Goal: Task Accomplishment & Management: Use online tool/utility

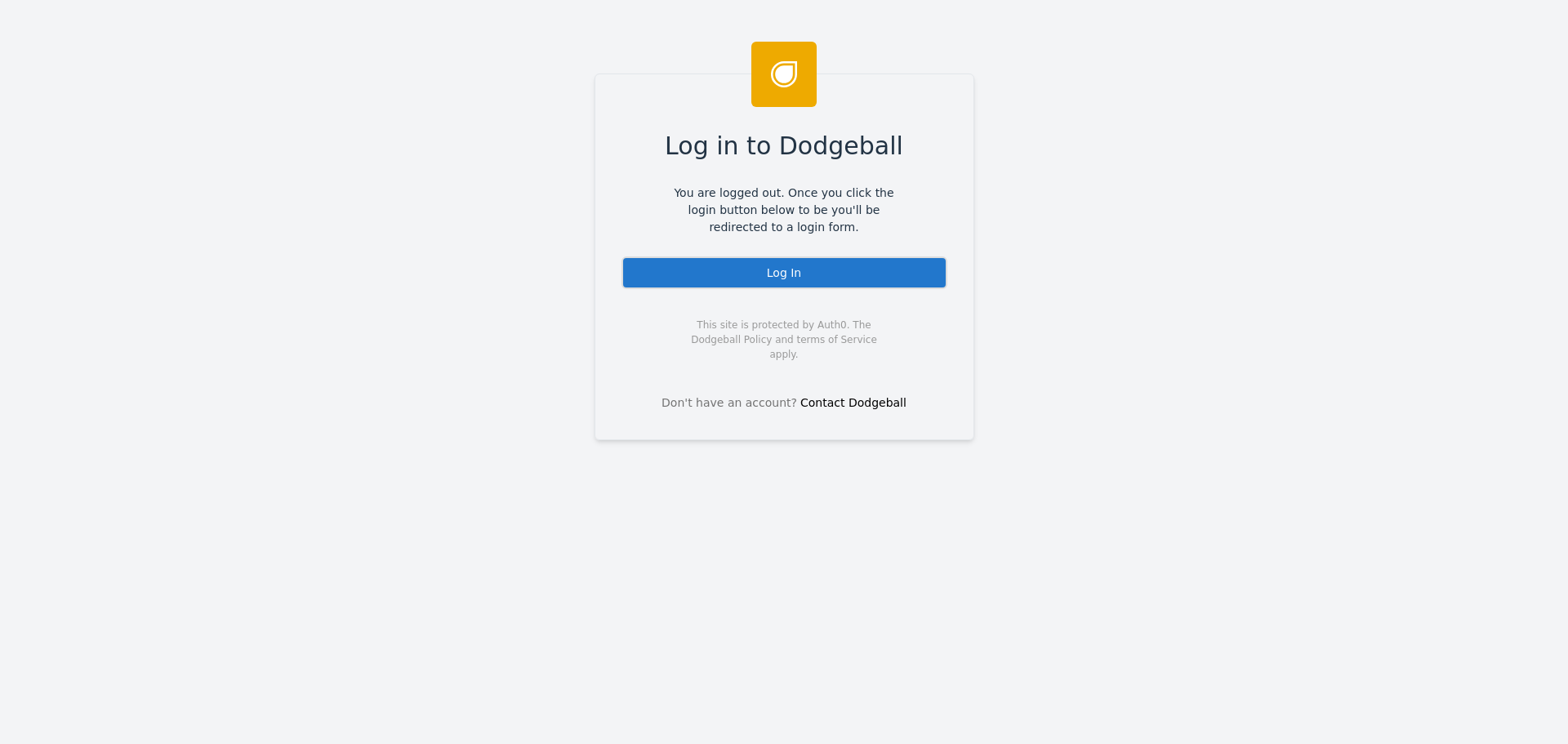
click at [753, 269] on div "Log In" at bounding box center [784, 273] width 326 height 33
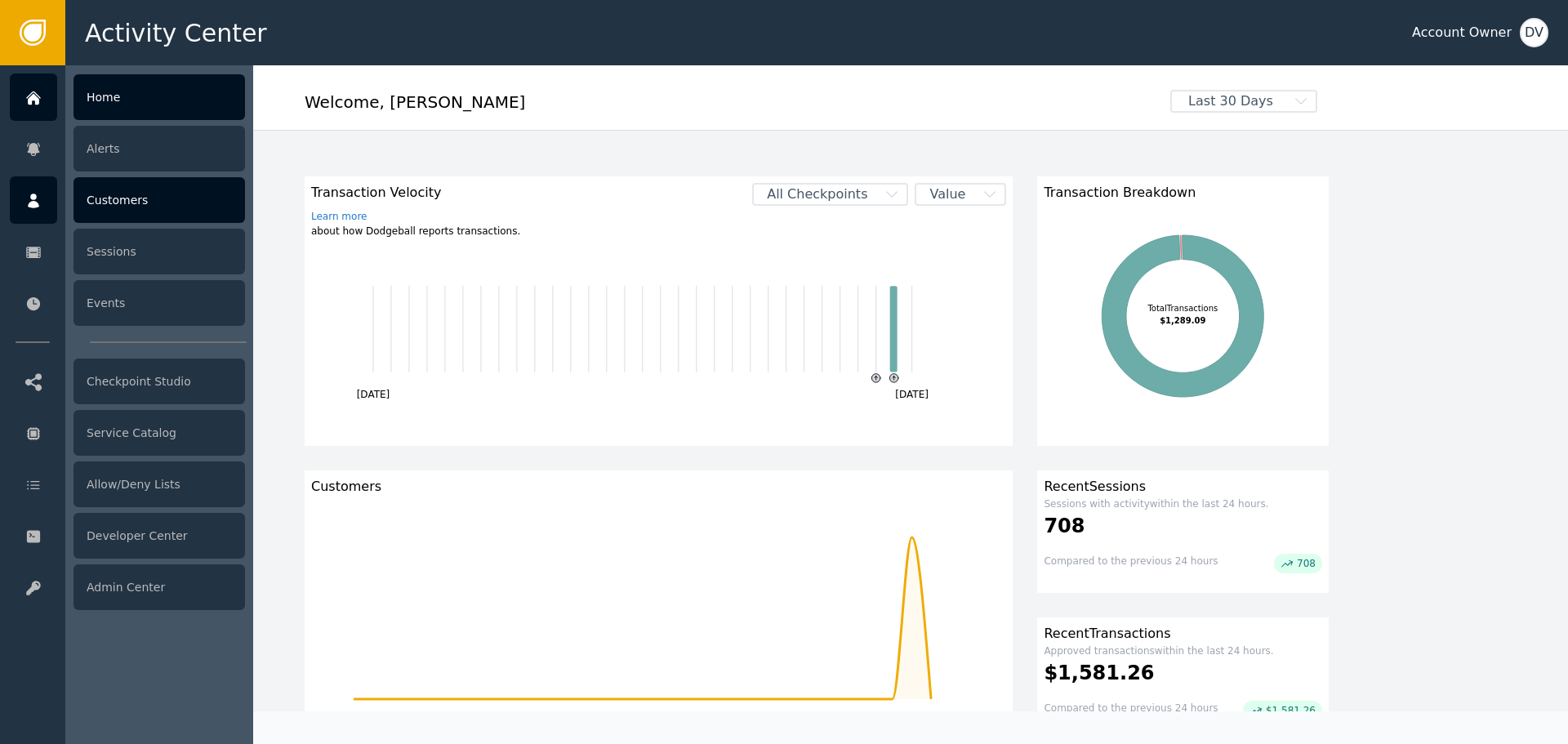
click at [170, 217] on div "Customers" at bounding box center [159, 200] width 171 height 46
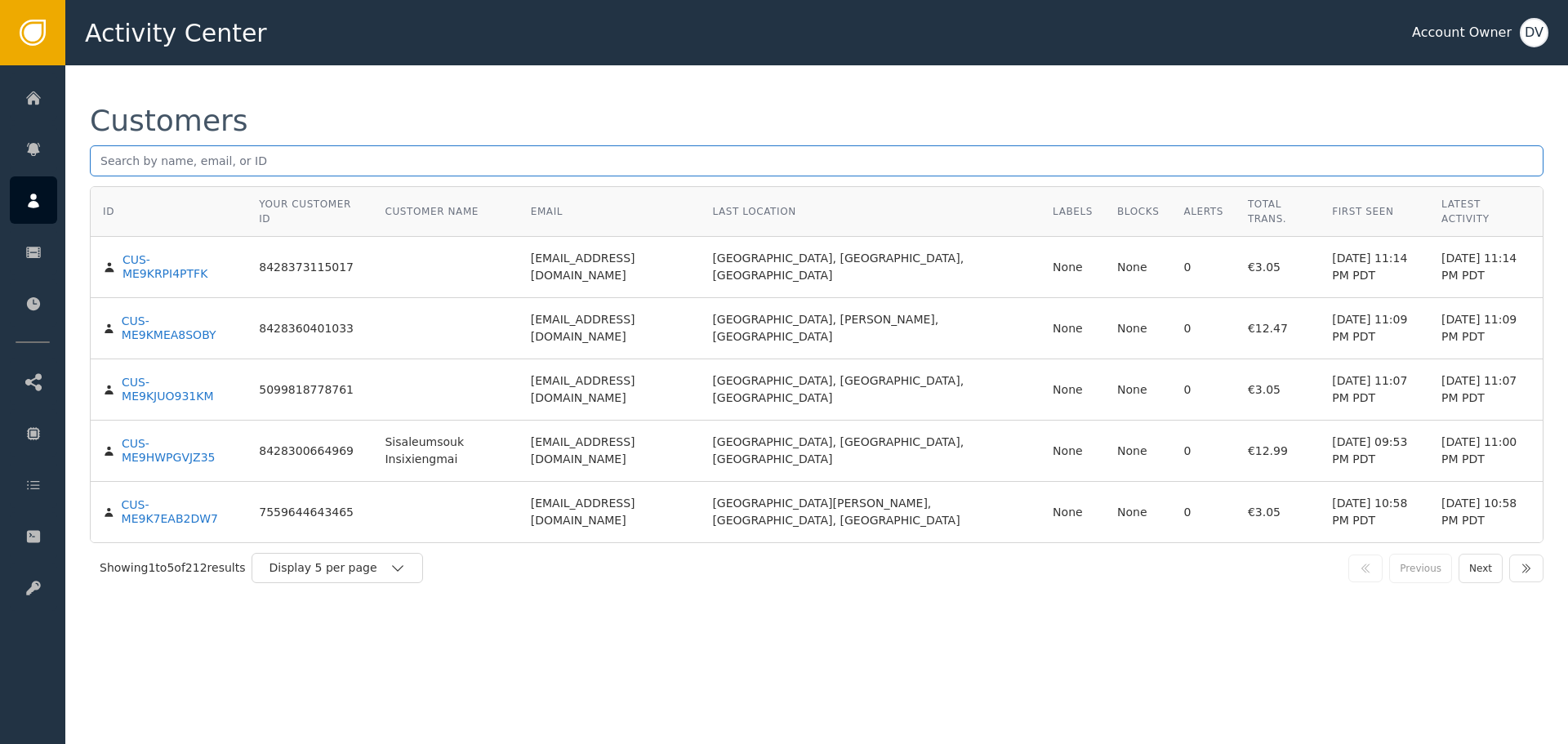
click at [233, 157] on input "text" at bounding box center [817, 160] width 1454 height 31
paste input "[EMAIL_ADDRESS][DOMAIN_NAME]"
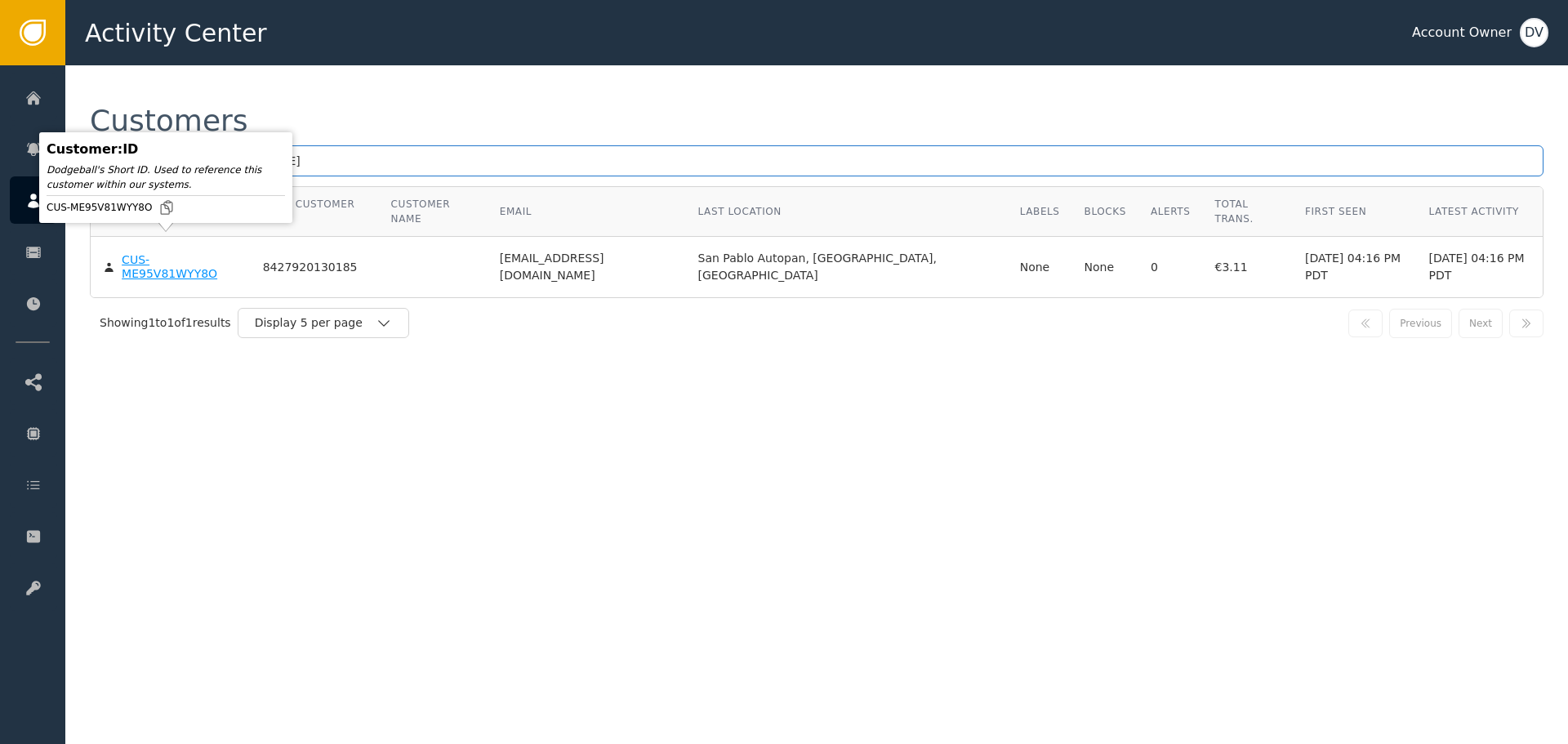
type input "[EMAIL_ADDRESS][DOMAIN_NAME]"
click at [149, 253] on div "CUS-ME95V81WYY8O" at bounding box center [180, 268] width 117 height 29
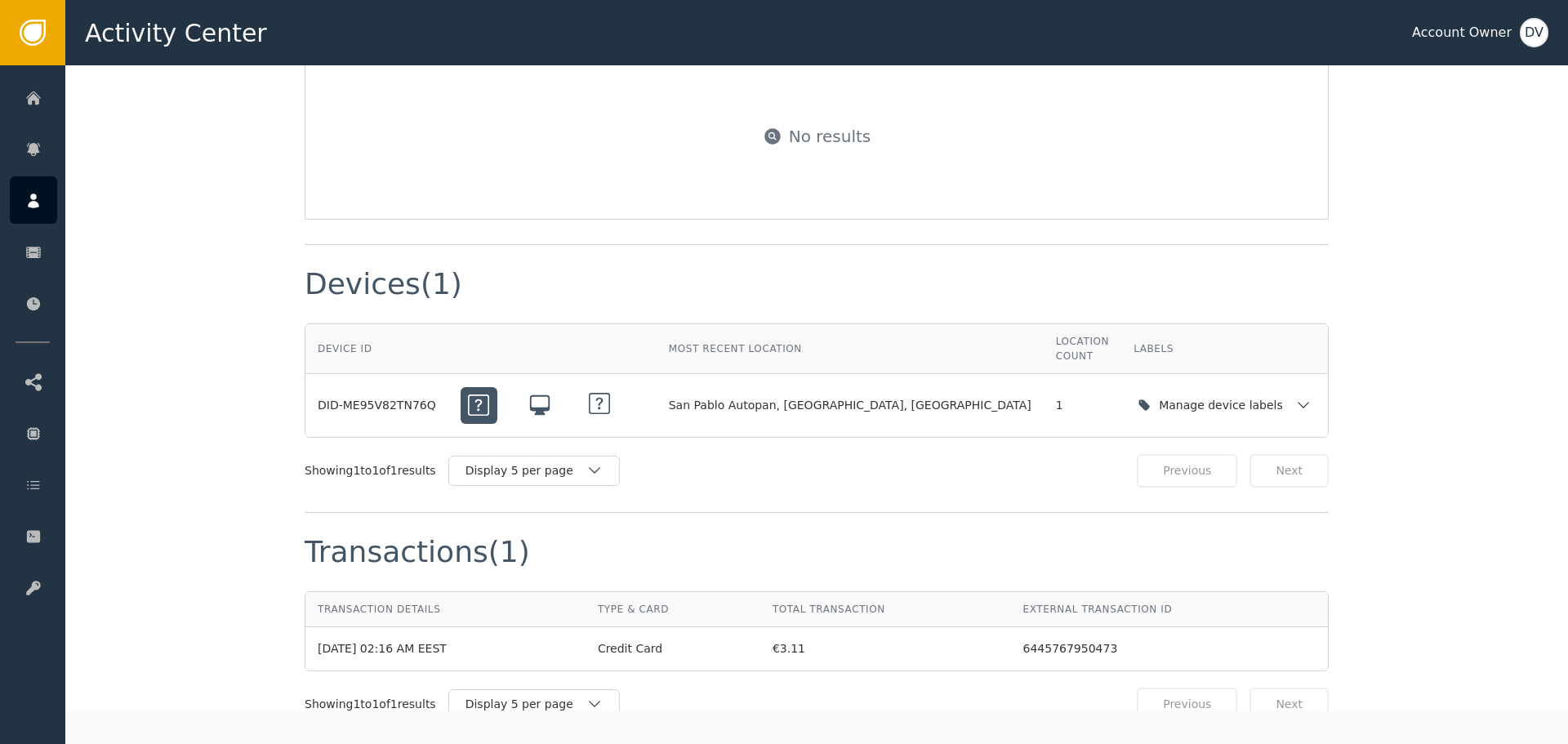
scroll to position [1470, 0]
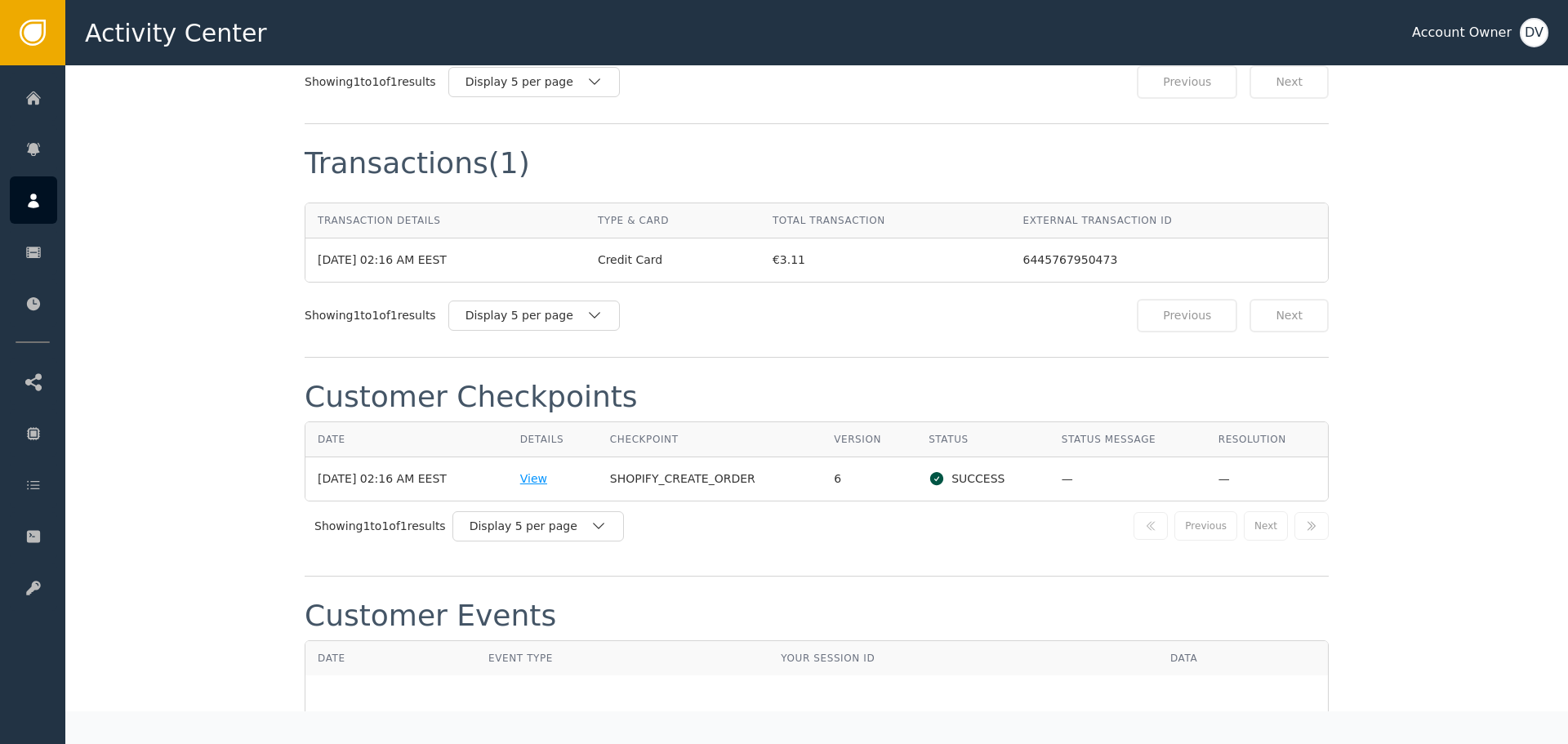
click at [556, 470] on div "View" at bounding box center [552, 479] width 65 height 17
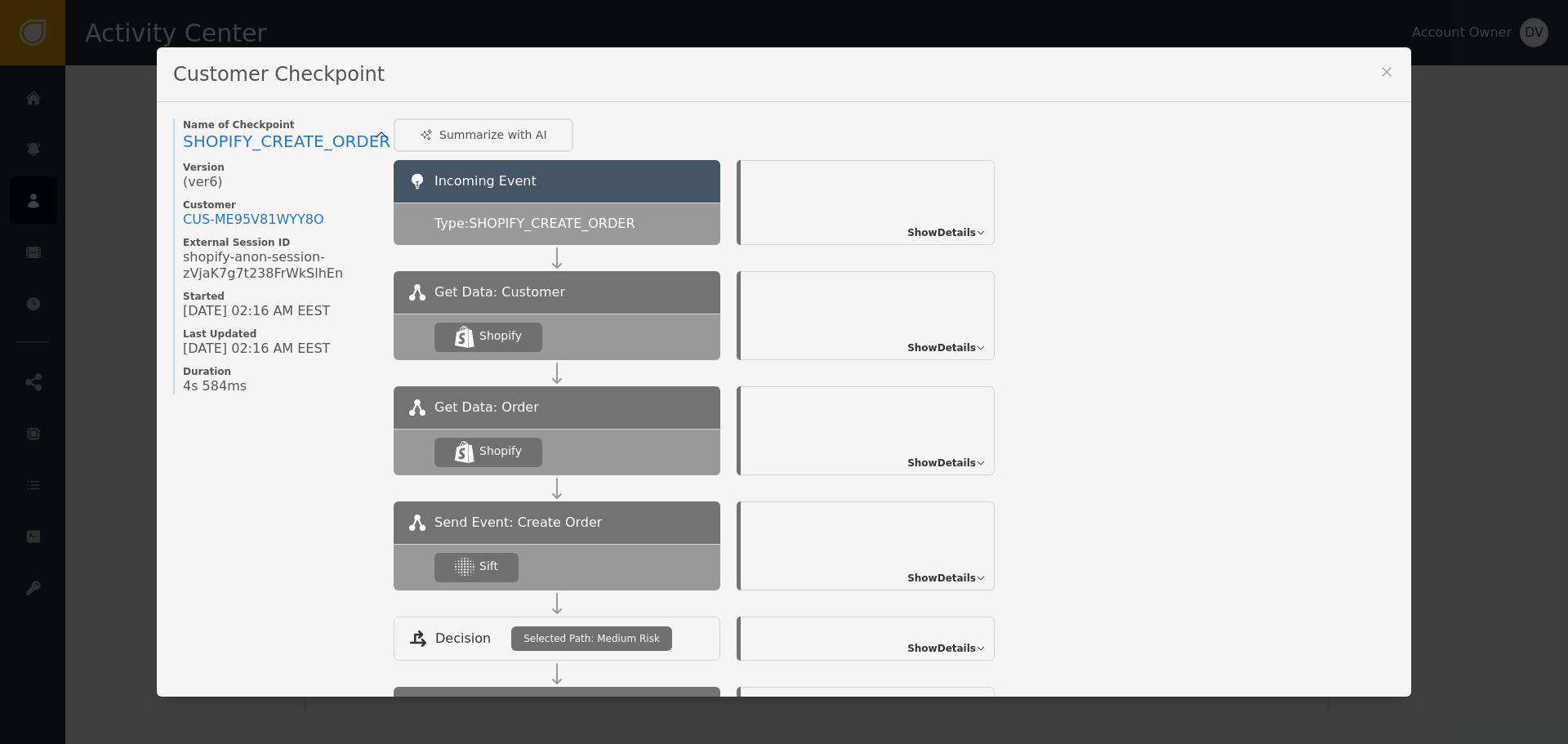
click at [963, 580] on span "Show Details" at bounding box center [941, 578] width 68 height 14
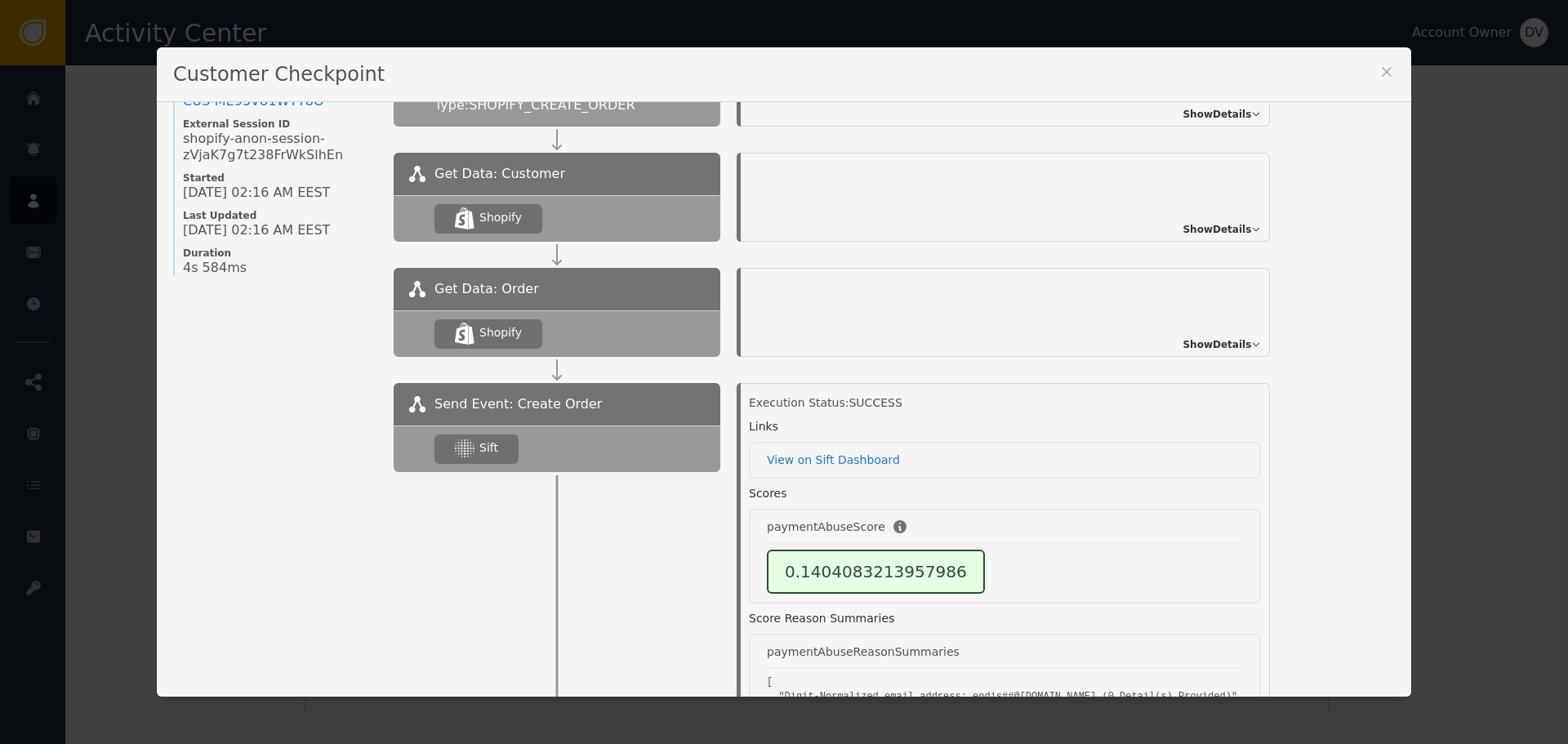
scroll to position [245, 0]
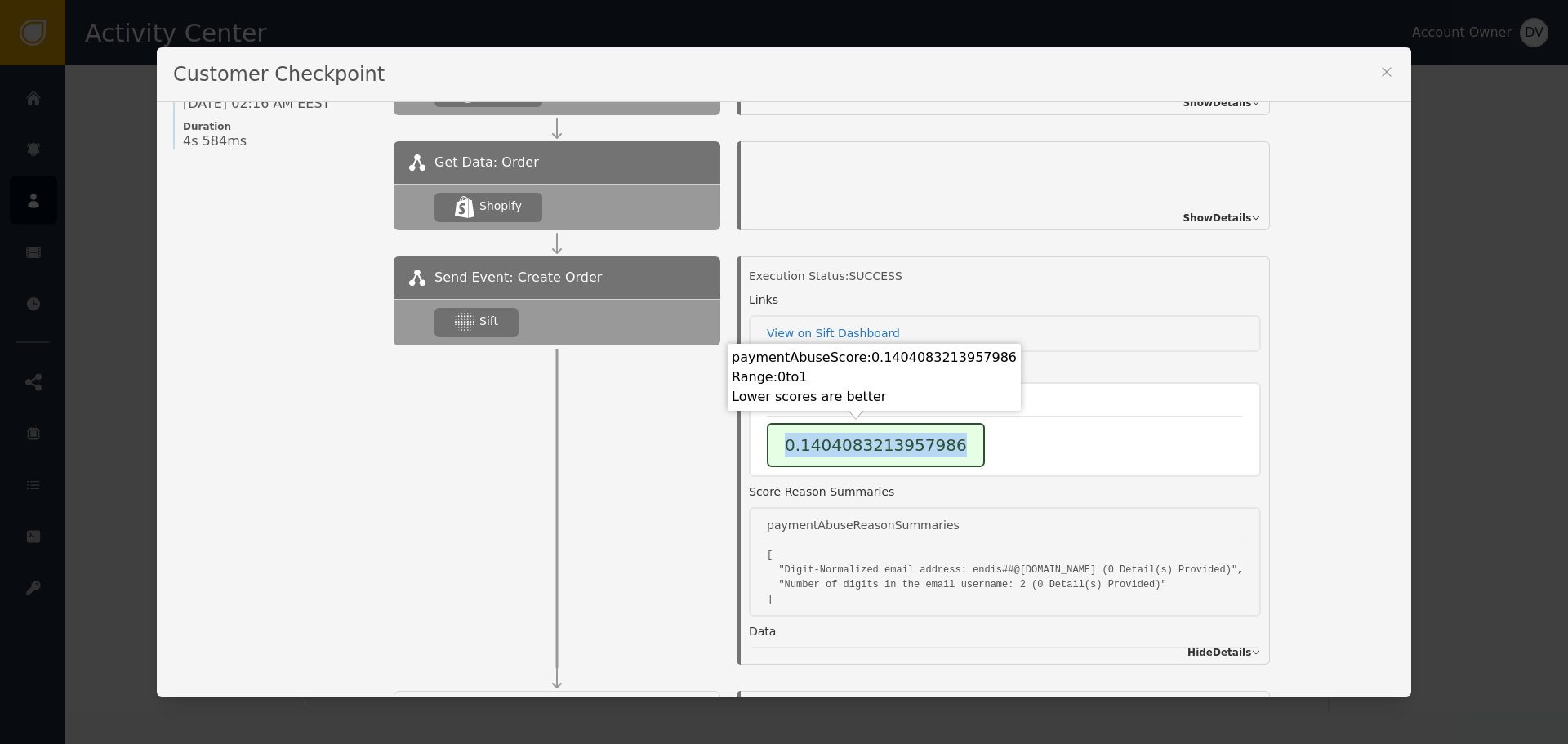
drag, startPoint x: 779, startPoint y: 452, endPoint x: 939, endPoint y: 456, distance: 160.0
click at [939, 456] on div "0.1404083213957986" at bounding box center [876, 445] width 218 height 44
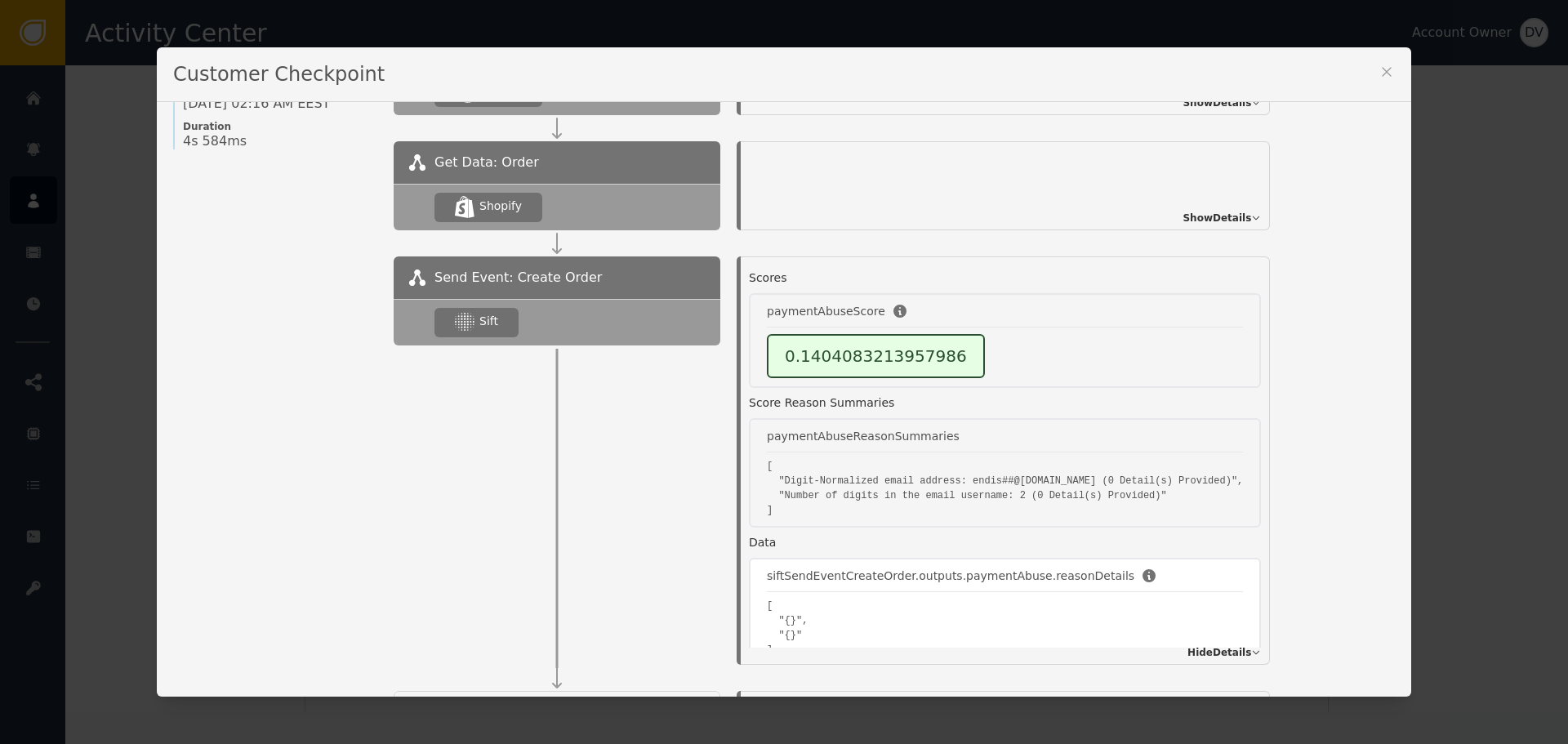
scroll to position [82, 0]
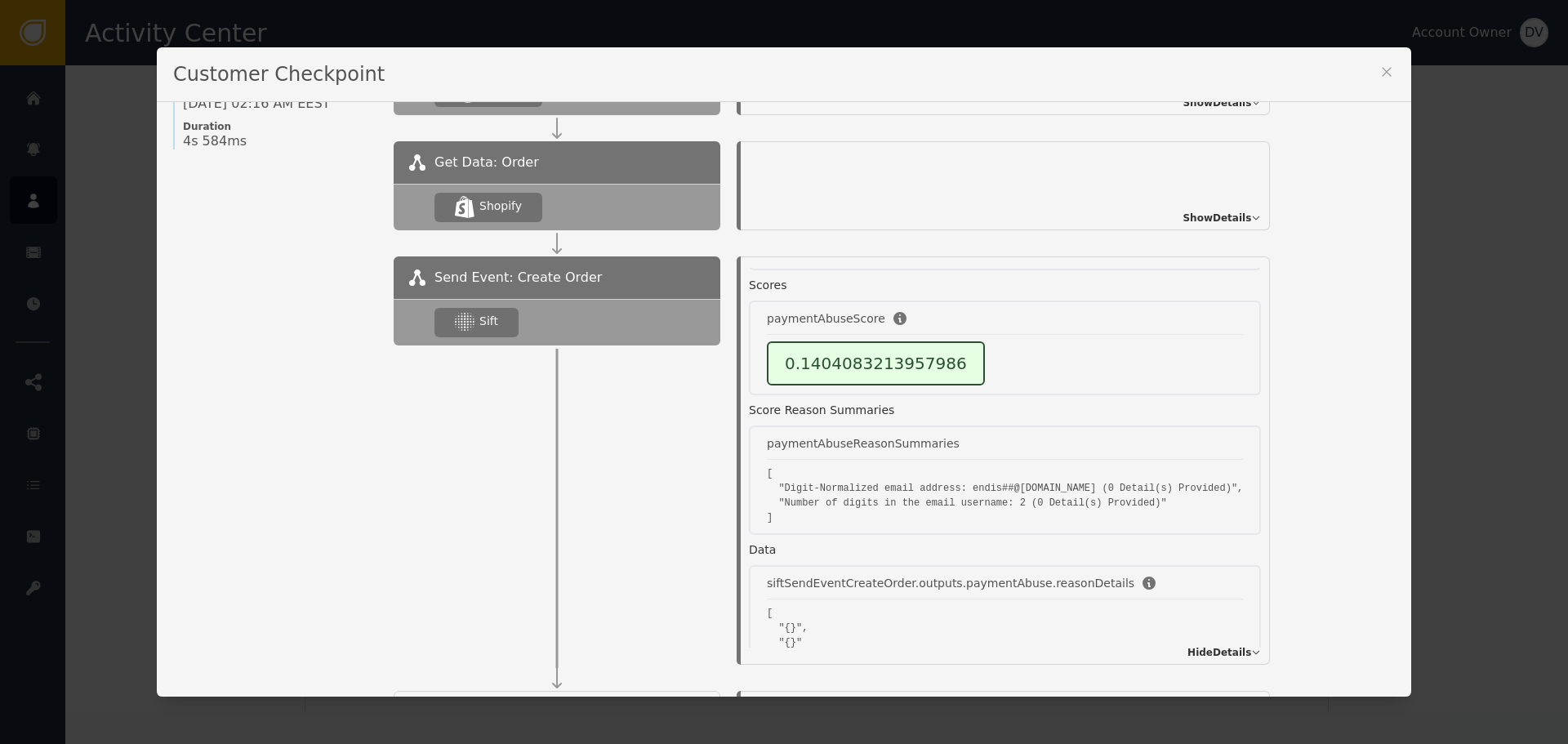
click at [1511, 304] on div "Customer Checkpoint Name of Checkpoint SHOPIFY_CREATE_ORDER Version (ver 6 ) Cu…" at bounding box center [784, 372] width 1568 height 744
click at [1381, 68] on icon at bounding box center [1386, 71] width 16 height 16
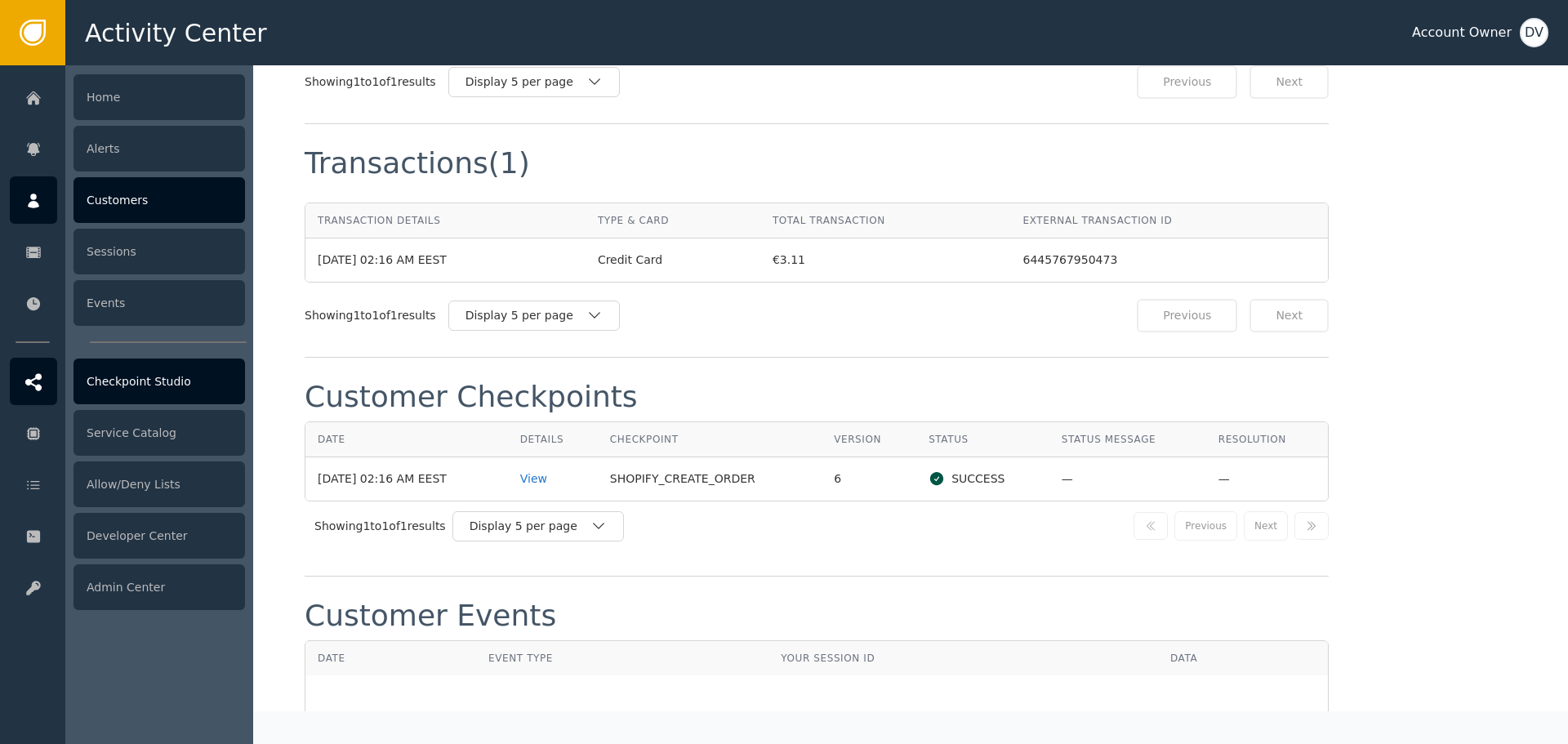
click at [125, 390] on div "Checkpoint Studio" at bounding box center [159, 382] width 171 height 46
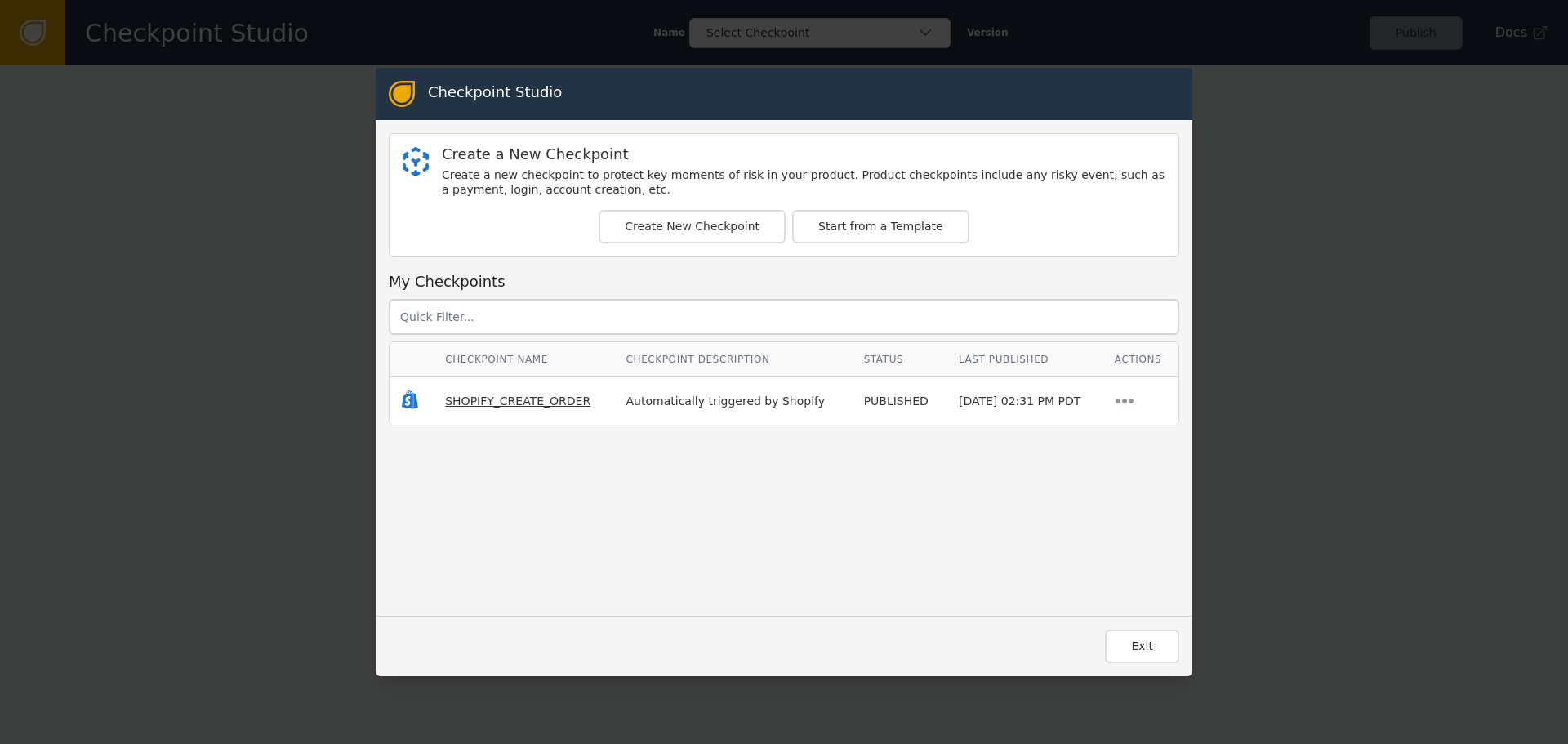
click at [479, 398] on span "SHOPIFY_CREATE_ORDER" at bounding box center [518, 400] width 145 height 13
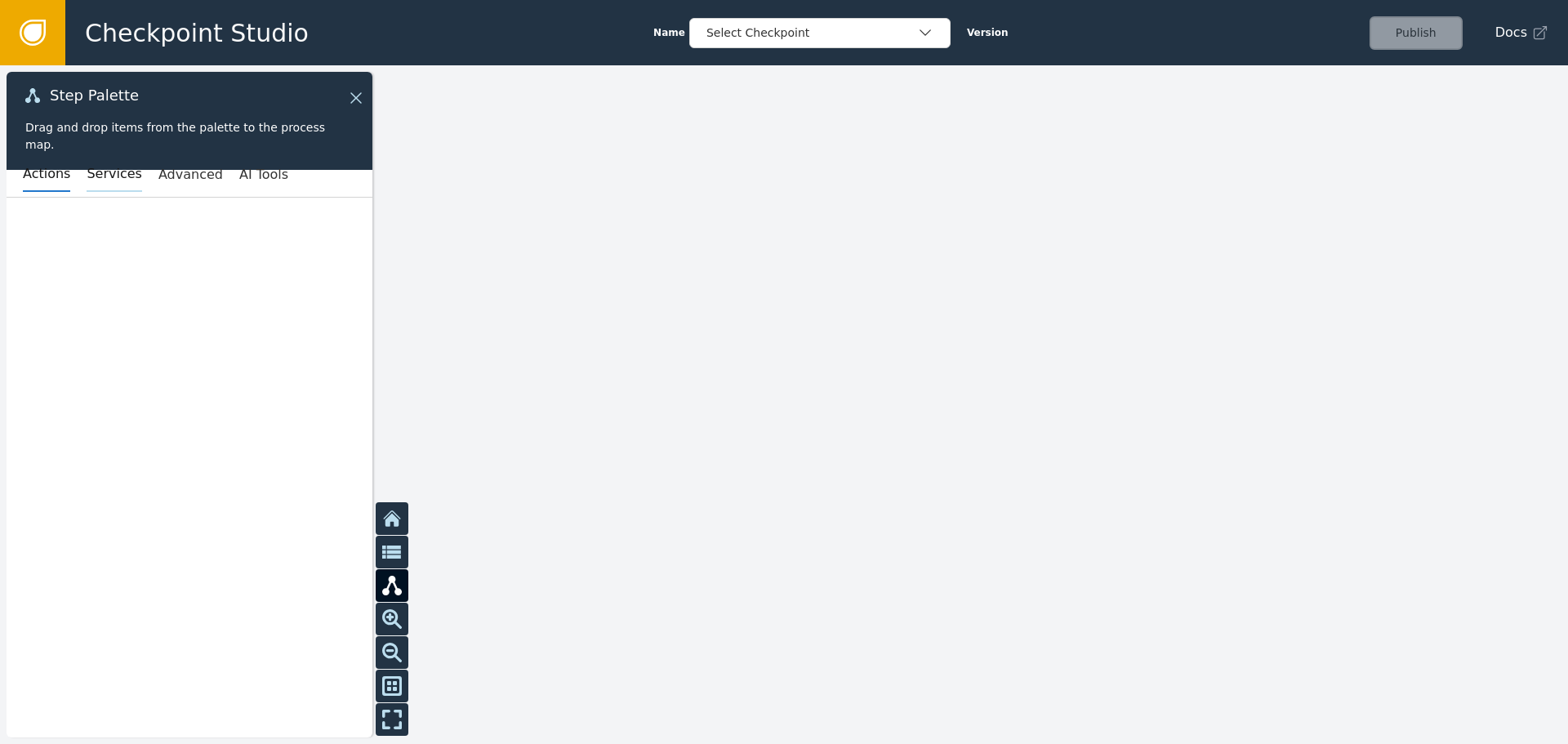
click at [111, 171] on button "Services" at bounding box center [114, 175] width 55 height 35
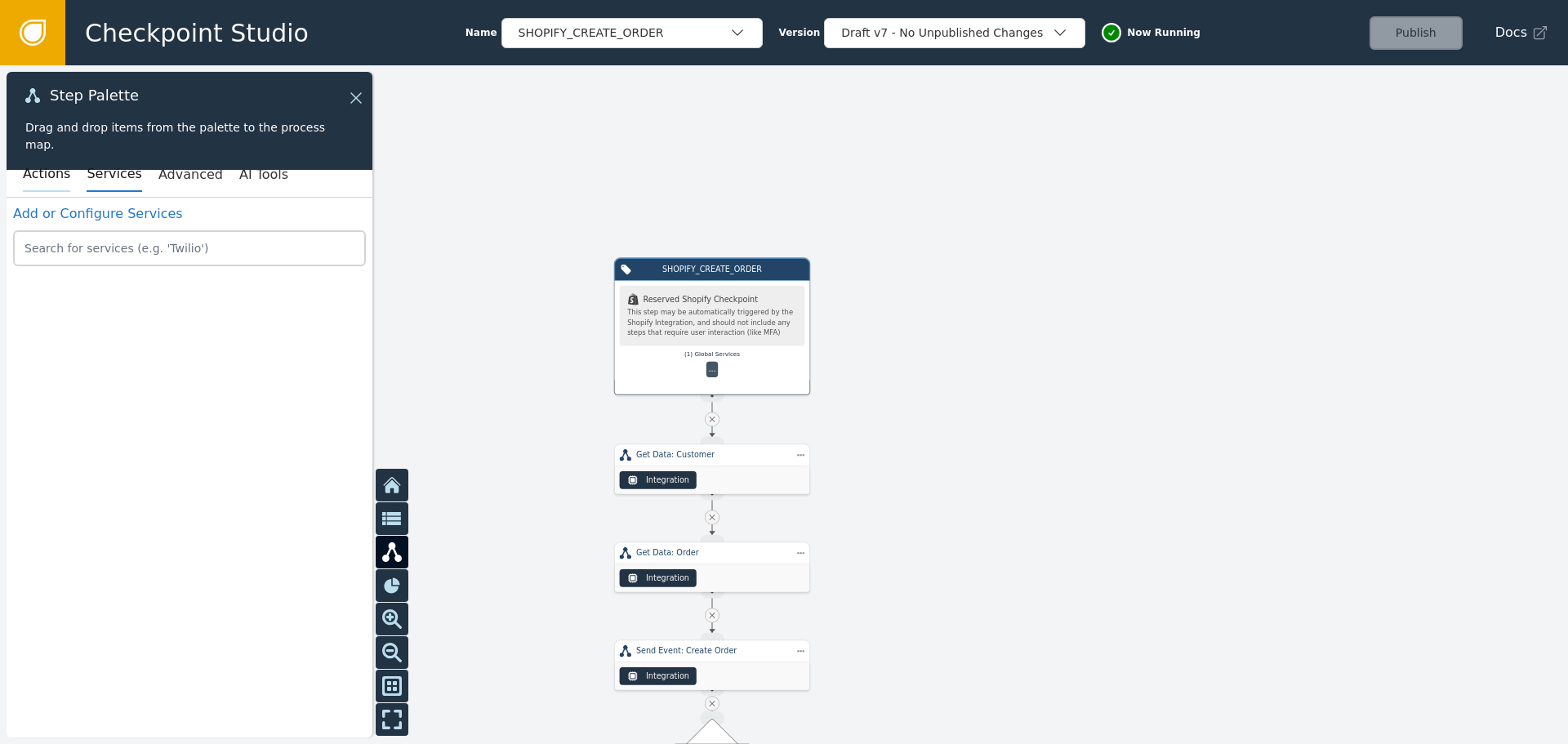
click at [35, 177] on button "Actions" at bounding box center [46, 175] width 47 height 35
click at [98, 176] on button "Services" at bounding box center [114, 175] width 55 height 35
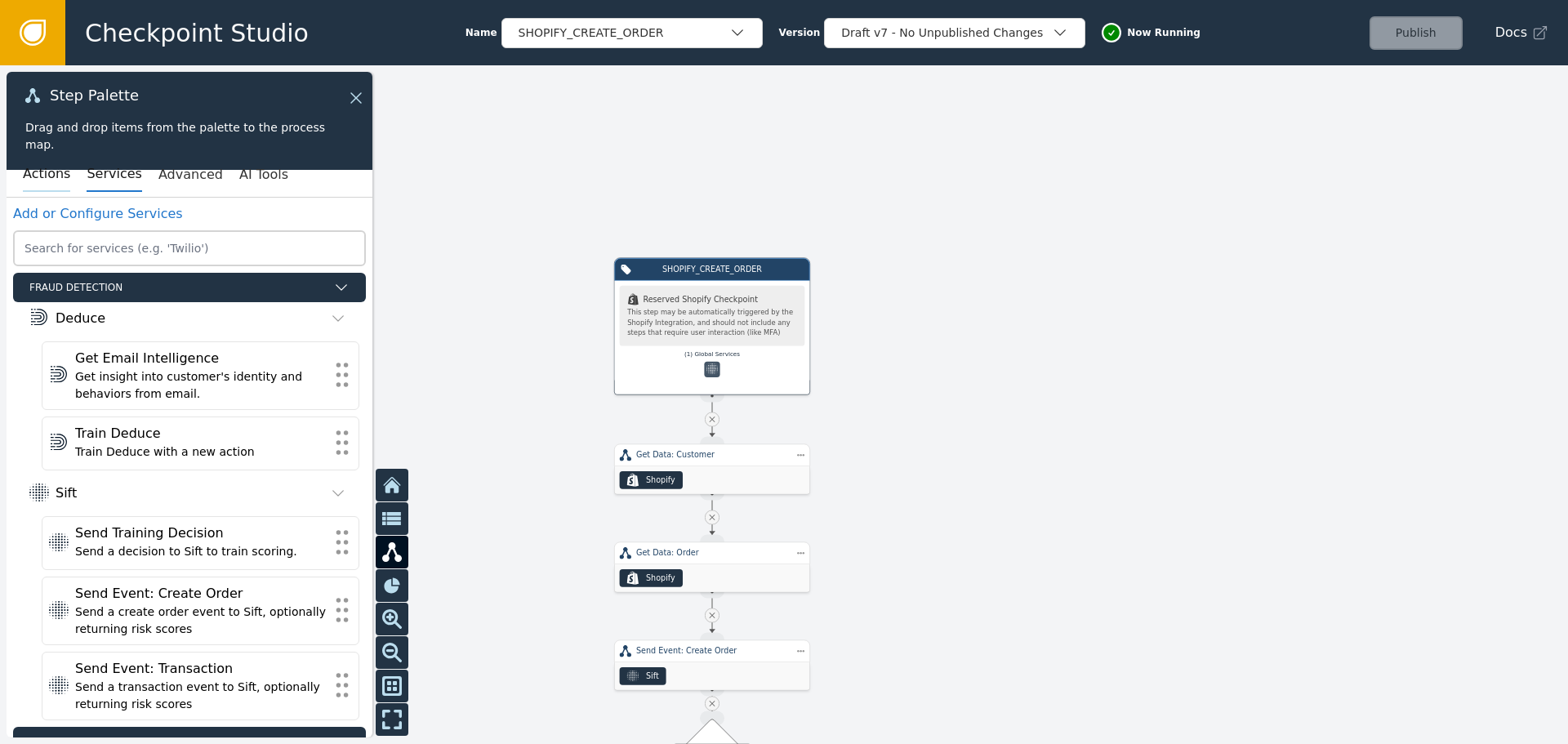
click at [52, 173] on button "Actions" at bounding box center [46, 175] width 47 height 35
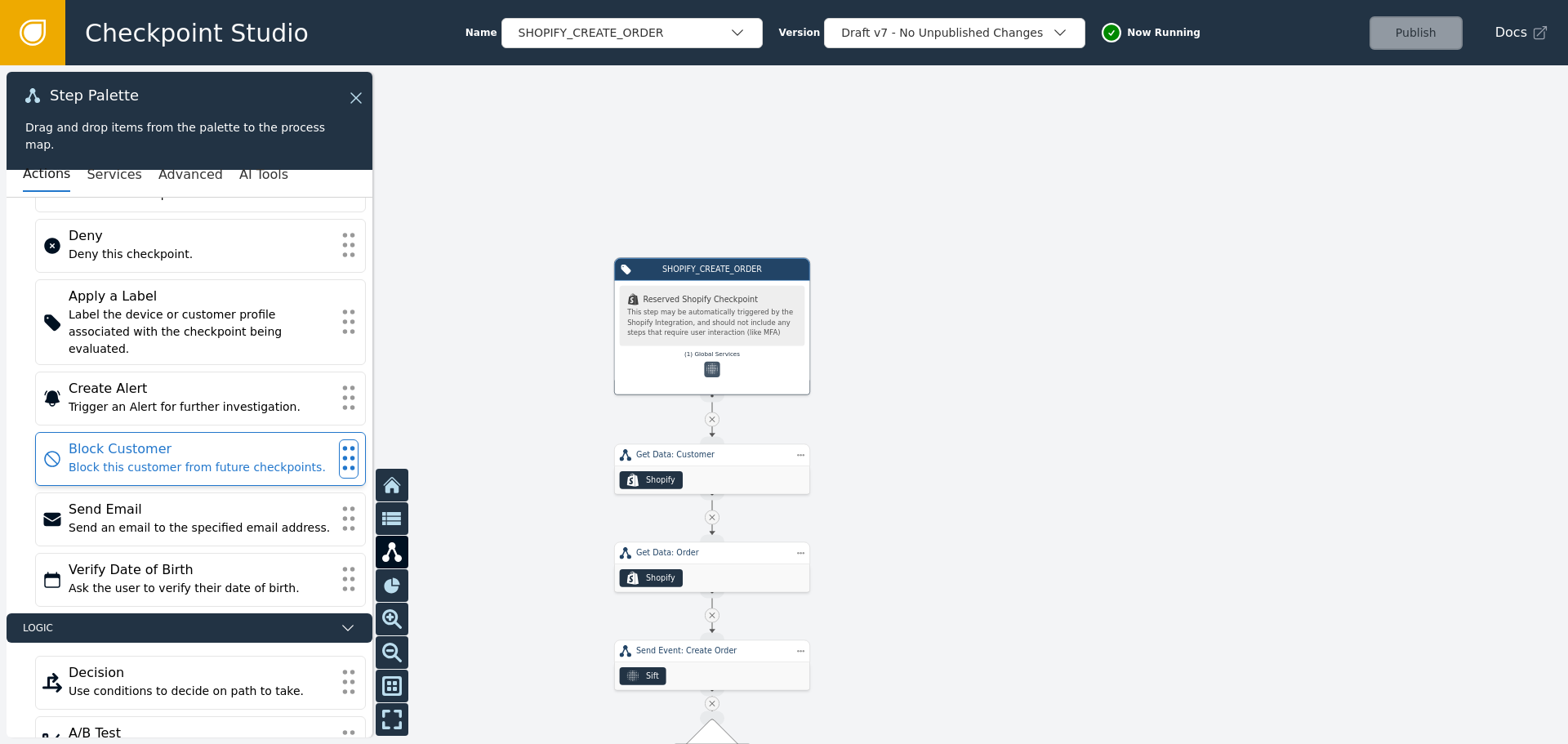
scroll to position [97, 0]
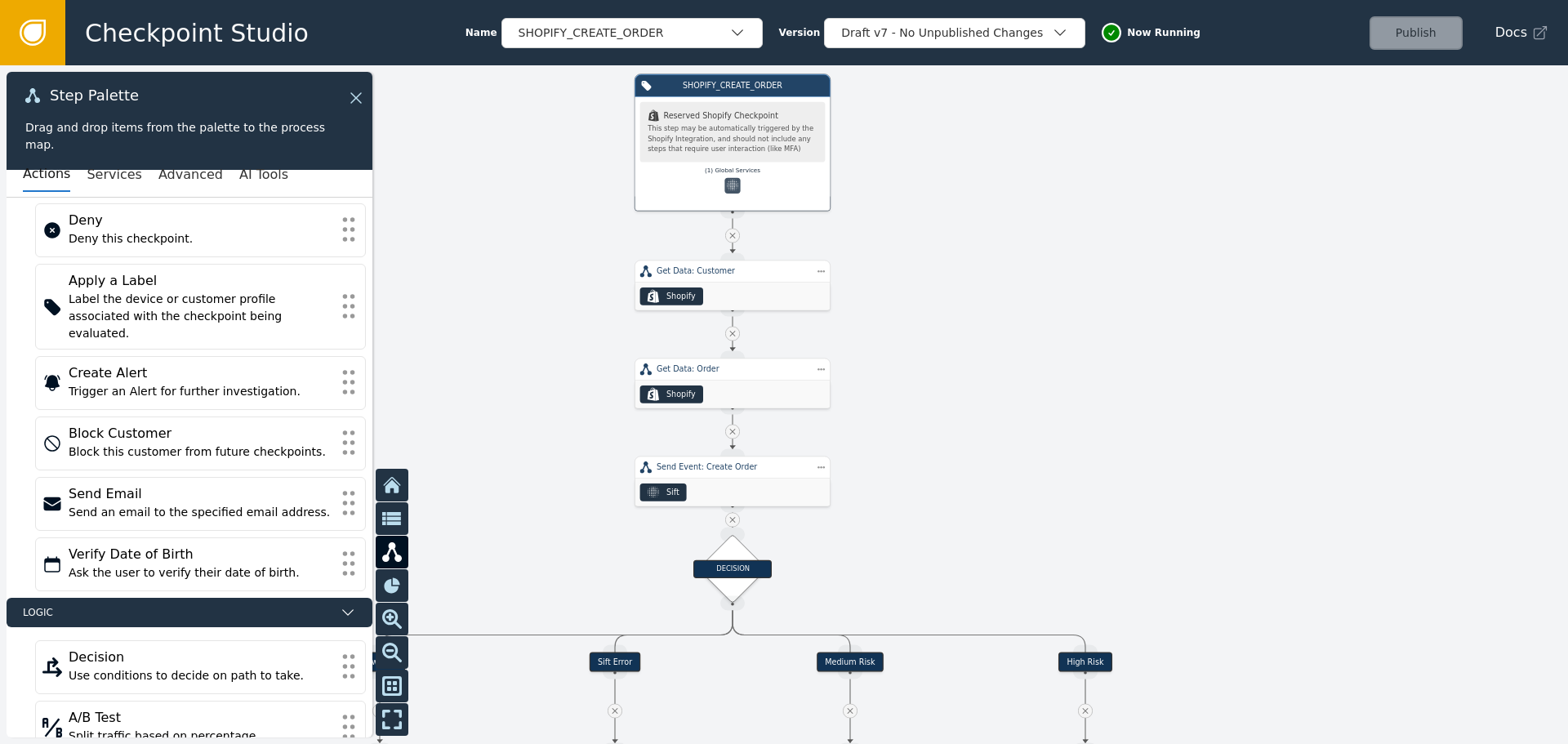
drag, startPoint x: 1077, startPoint y: 509, endPoint x: 1081, endPoint y: 159, distance: 350.0
click at [1082, 163] on div at bounding box center [784, 405] width 1568 height 679
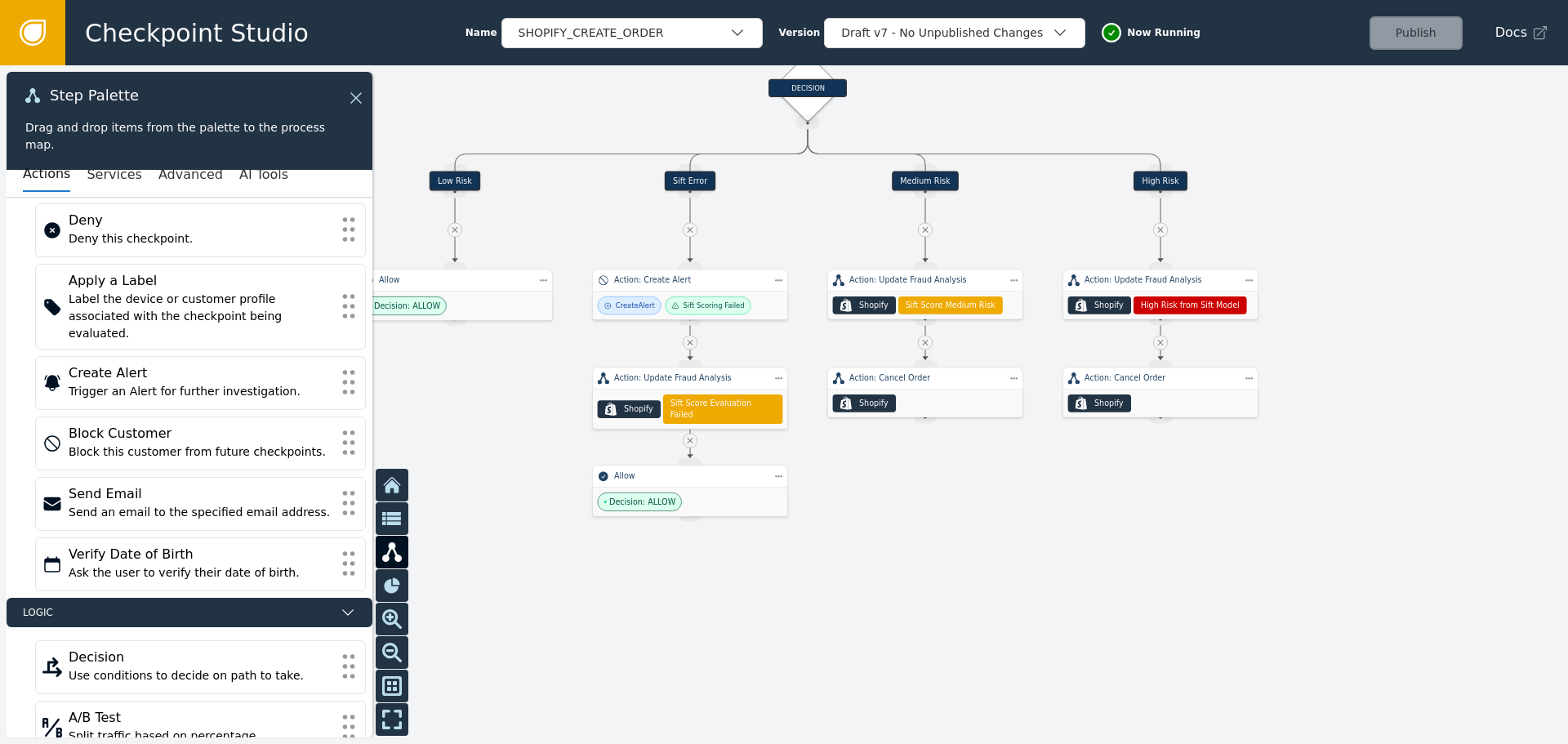
drag, startPoint x: 1278, startPoint y: 549, endPoint x: 1365, endPoint y: 276, distance: 286.5
click at [1365, 276] on div at bounding box center [784, 405] width 1568 height 679
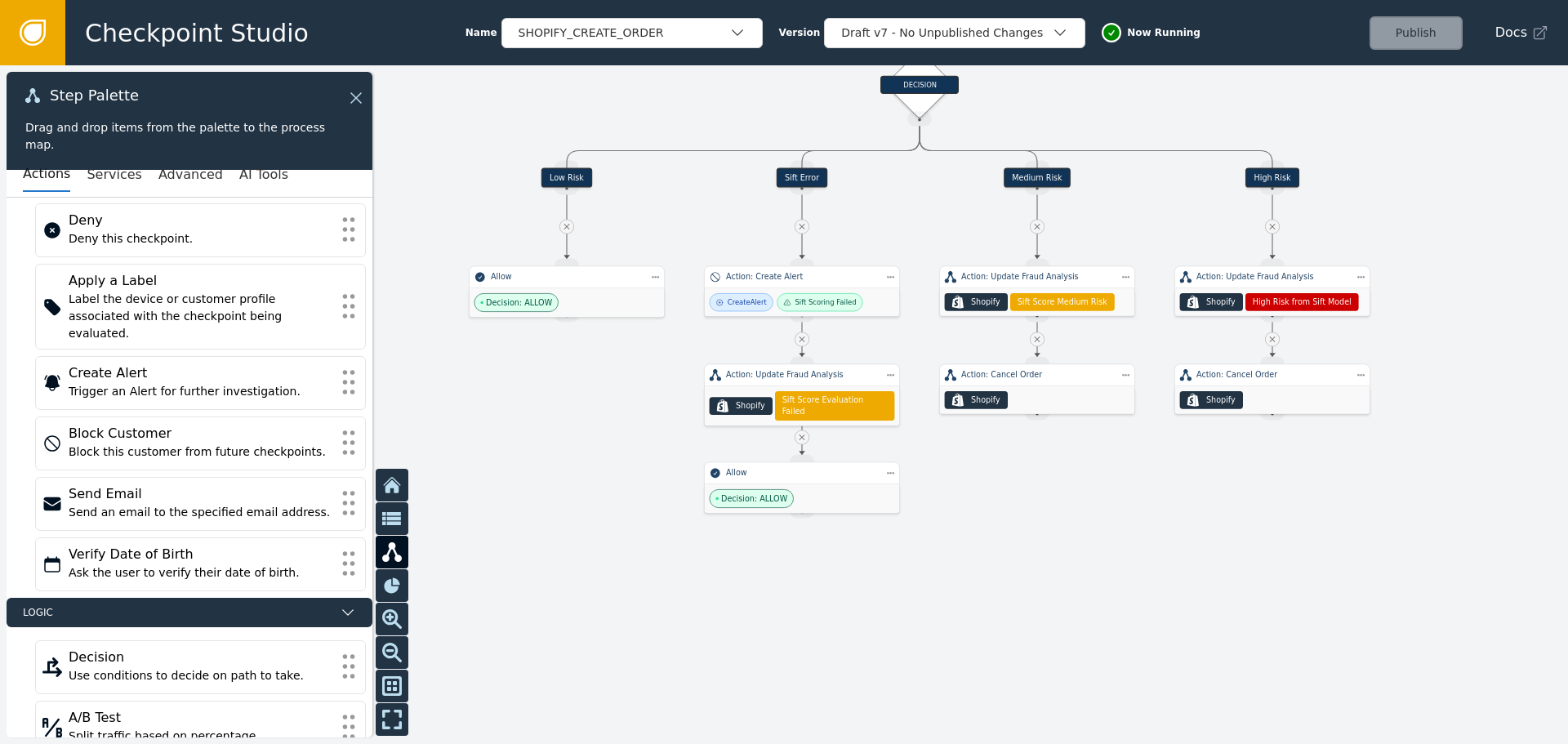
drag, startPoint x: 962, startPoint y: 593, endPoint x: 1053, endPoint y: 595, distance: 91.0
click at [1053, 595] on div at bounding box center [784, 405] width 1568 height 679
click at [1055, 388] on div ".shopify-icon_svg__st0{fill:currentColor} Shopify" at bounding box center [1037, 400] width 195 height 28
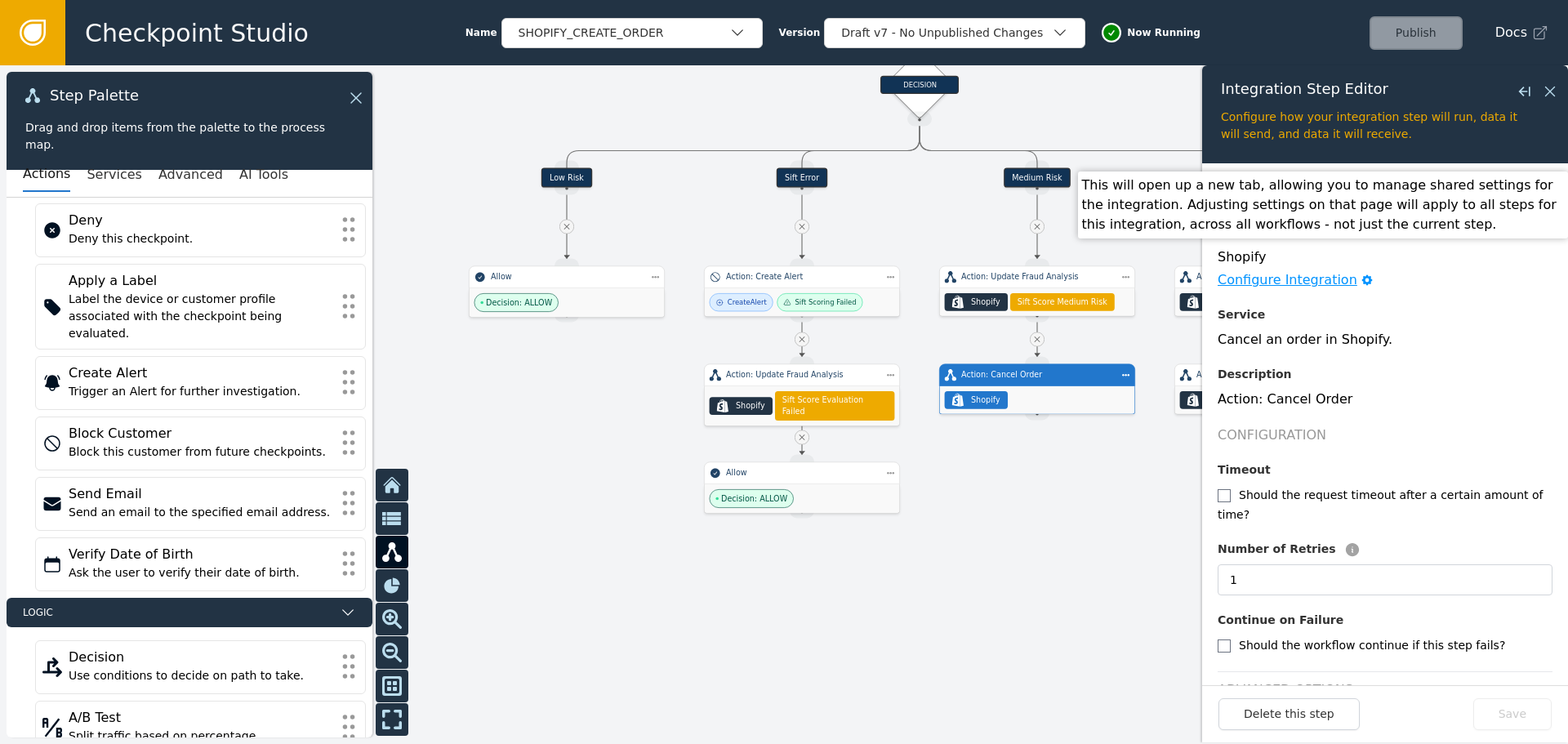
click at [1327, 284] on div "Configure Integration" at bounding box center [1287, 280] width 139 height 19
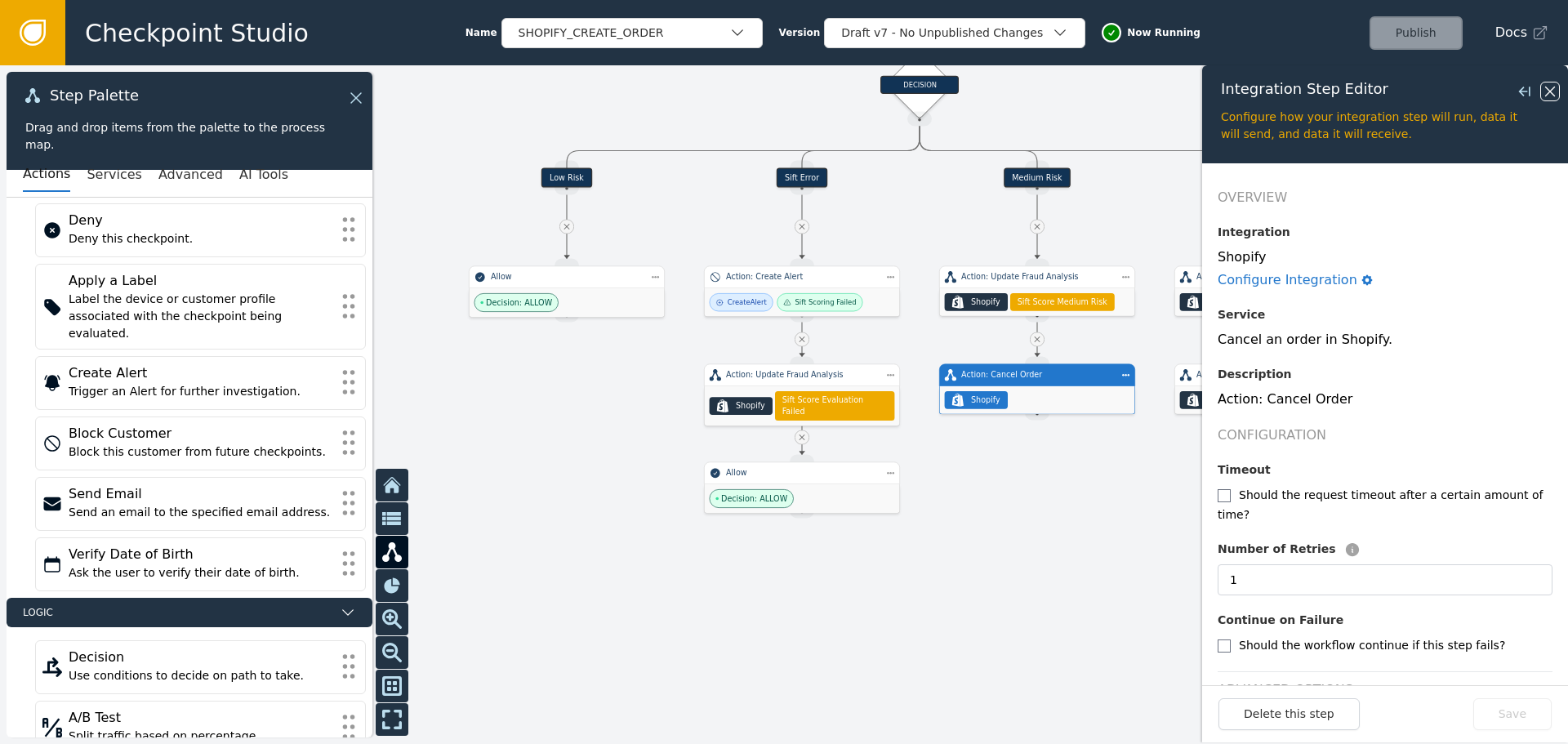
click at [1547, 92] on icon at bounding box center [1549, 91] width 18 height 18
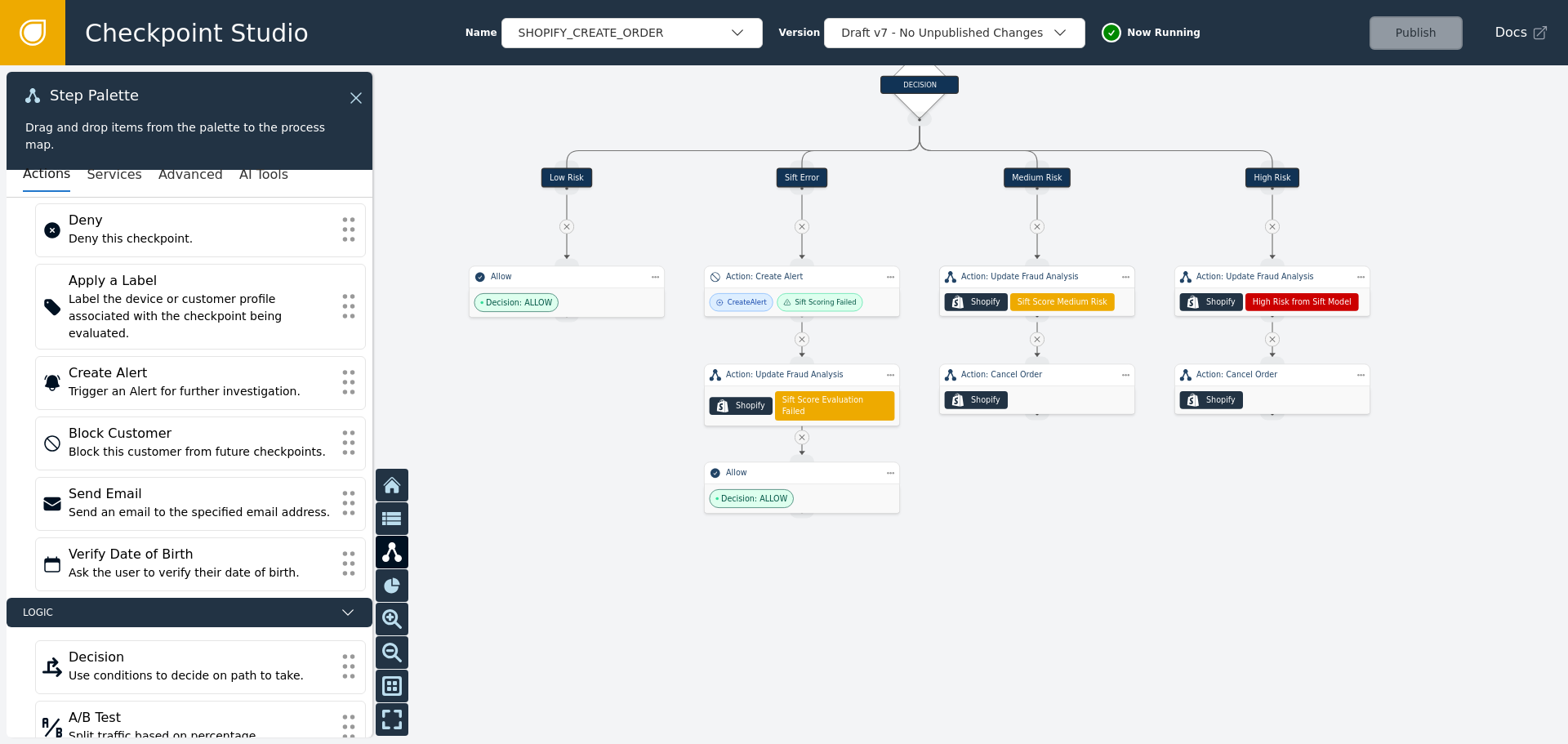
click at [1061, 289] on div ".shopify-icon_svg__st0{fill:currentColor} Shopify Sift Score Medium Risk" at bounding box center [1037, 301] width 195 height 28
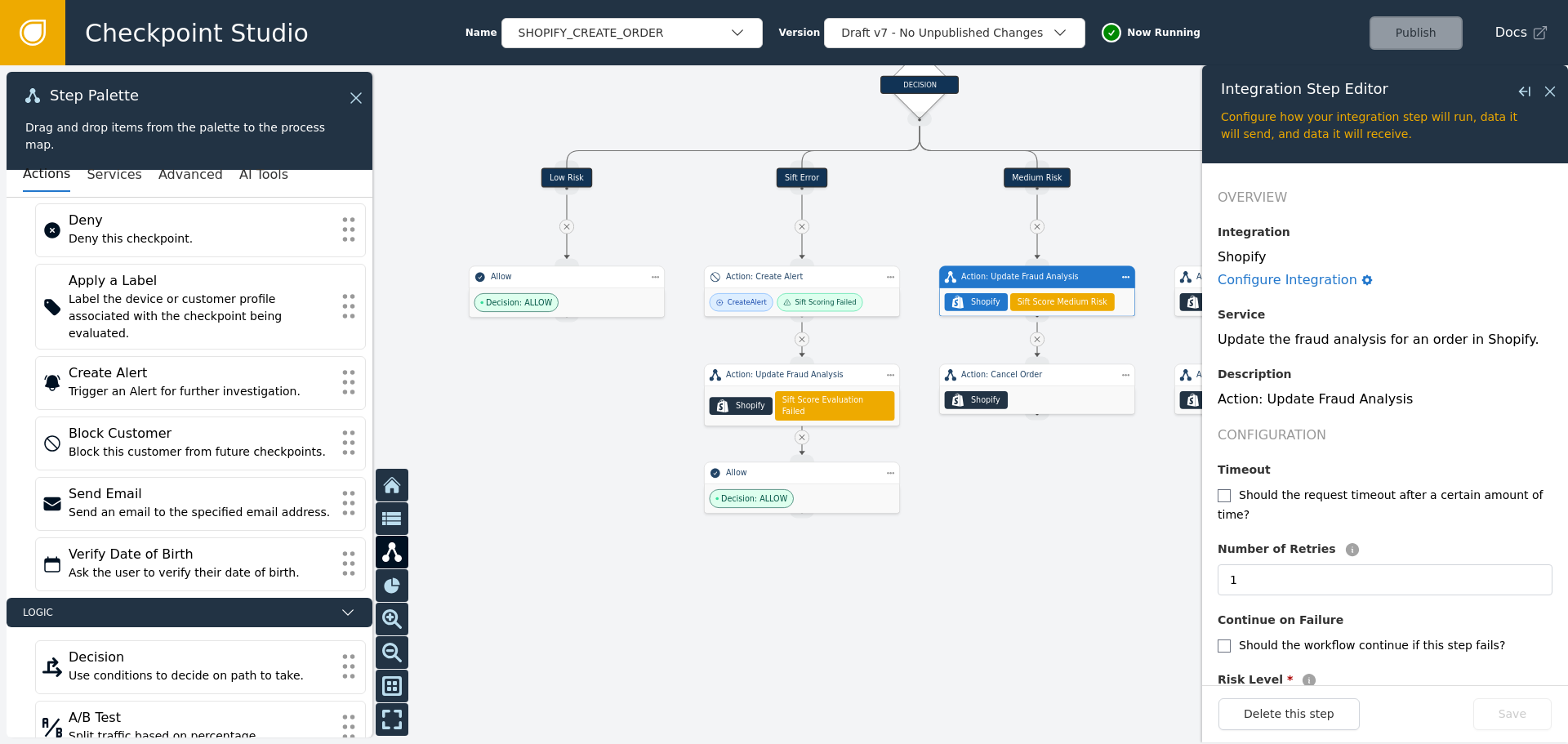
click at [1033, 179] on div "Medium Risk" at bounding box center [1037, 177] width 67 height 19
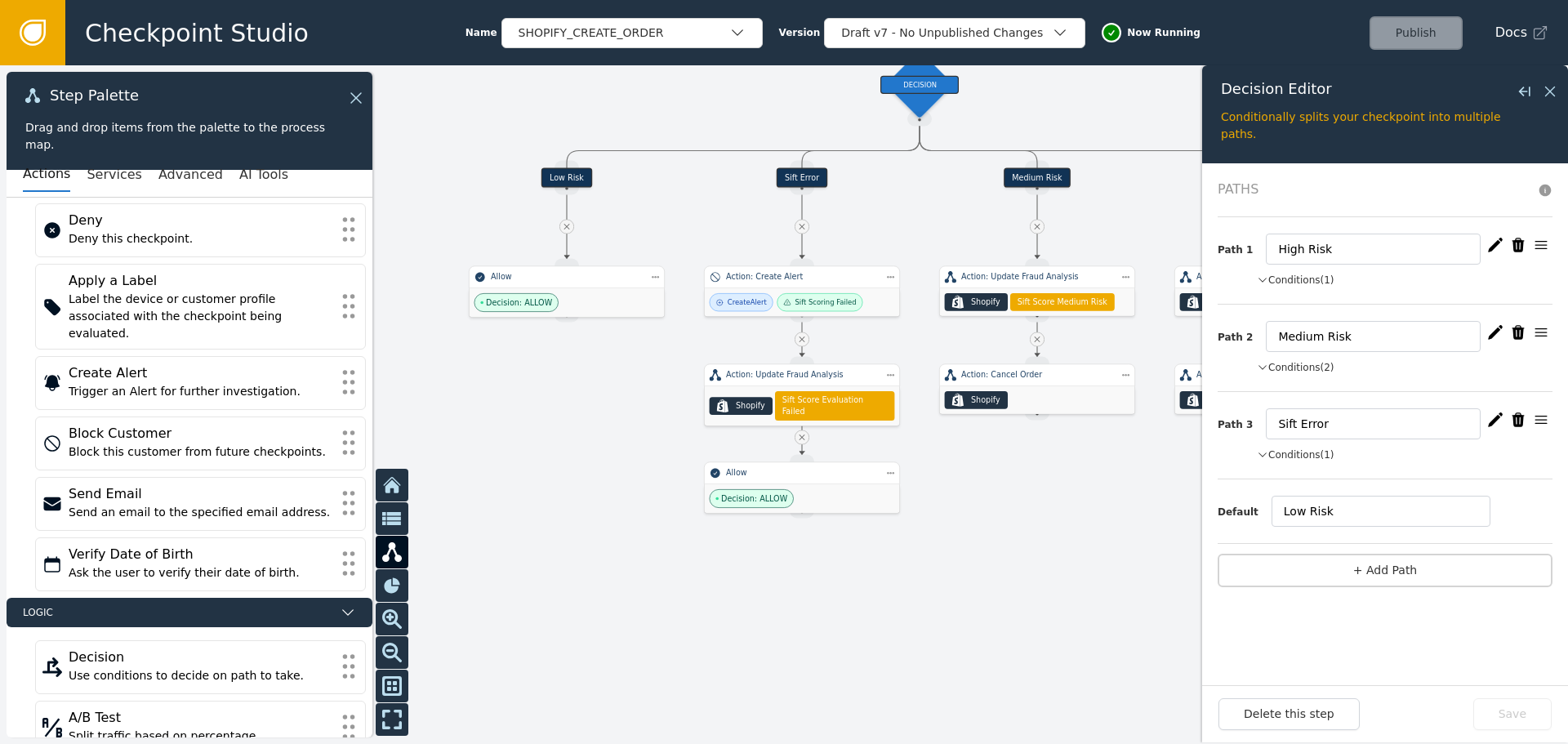
click at [1496, 331] on icon "button" at bounding box center [1495, 332] width 14 height 14
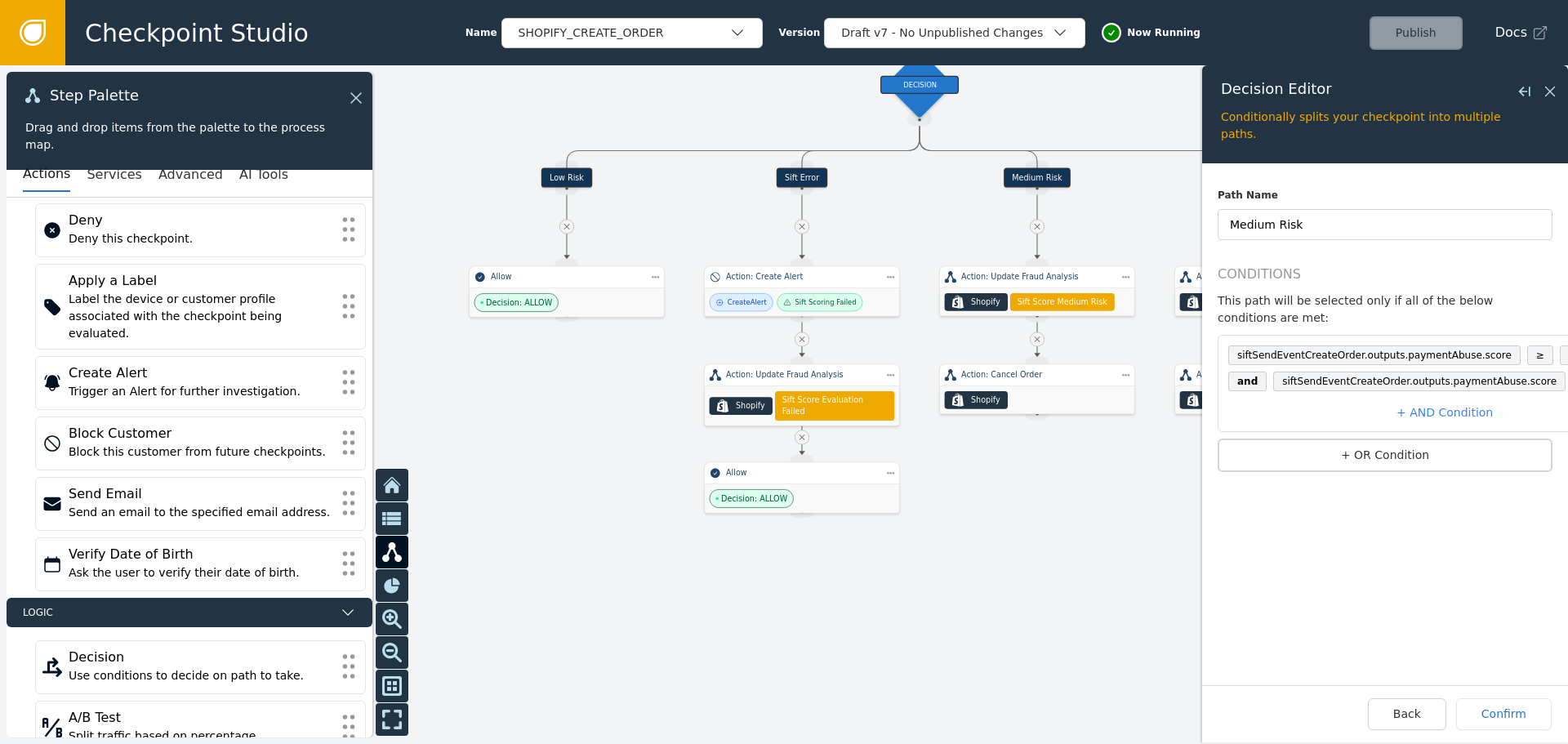
click at [1560, 345] on span "0.11" at bounding box center [1580, 355] width 40 height 19
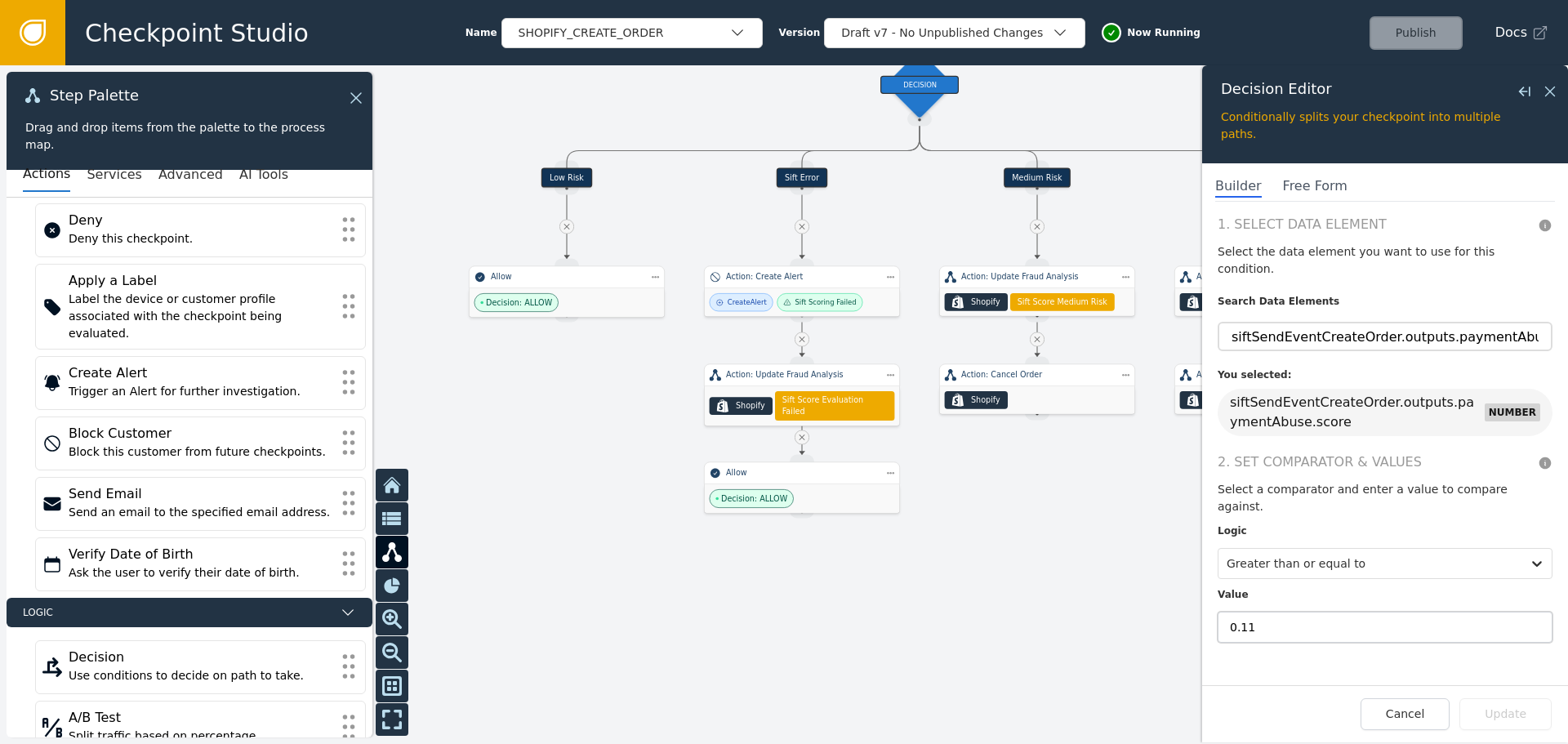
click at [1313, 612] on input "0.11" at bounding box center [1385, 627] width 335 height 31
type input "0.115"
click at [1511, 716] on button "Update" at bounding box center [1506, 714] width 92 height 32
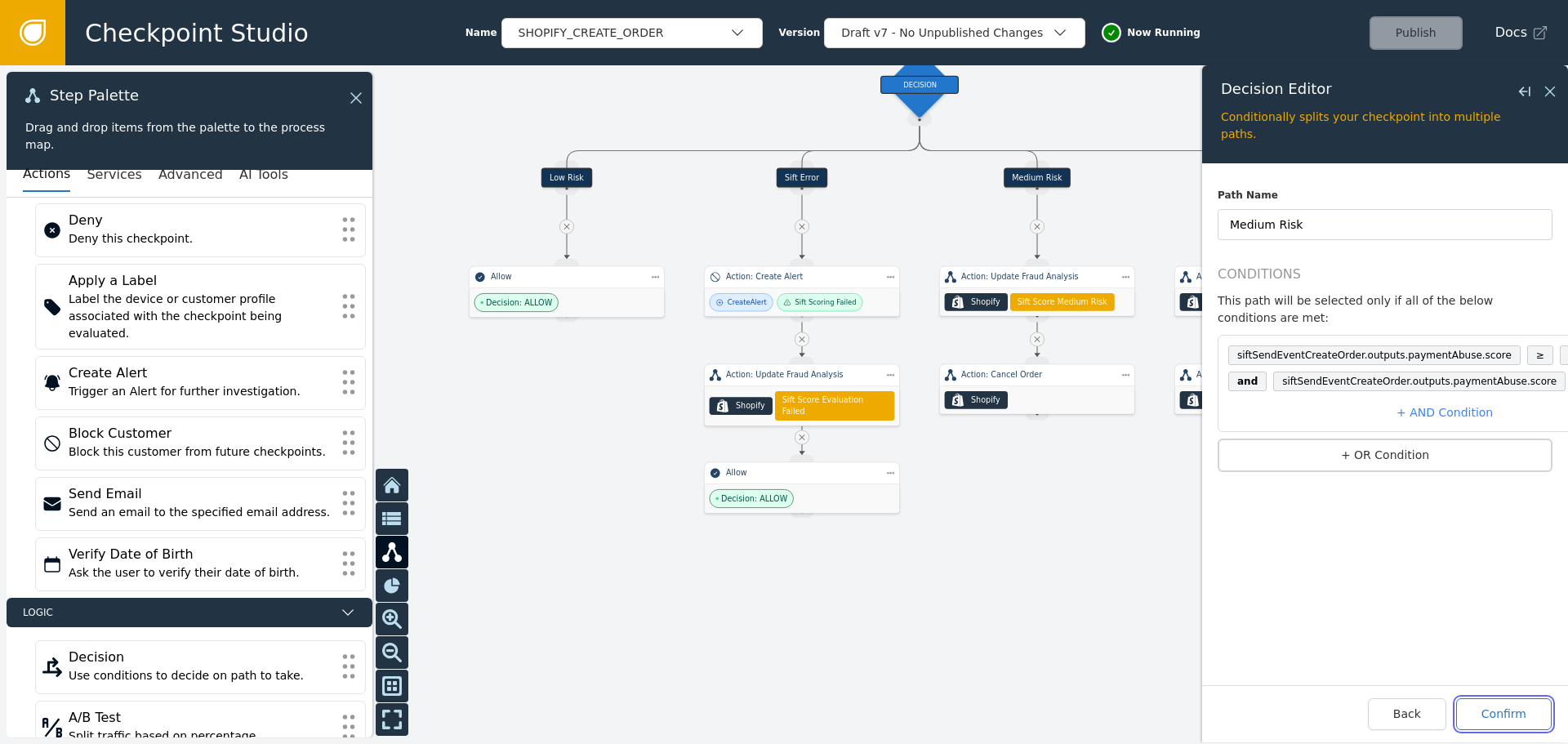
click at [1506, 710] on button "Confirm" at bounding box center [1504, 714] width 95 height 32
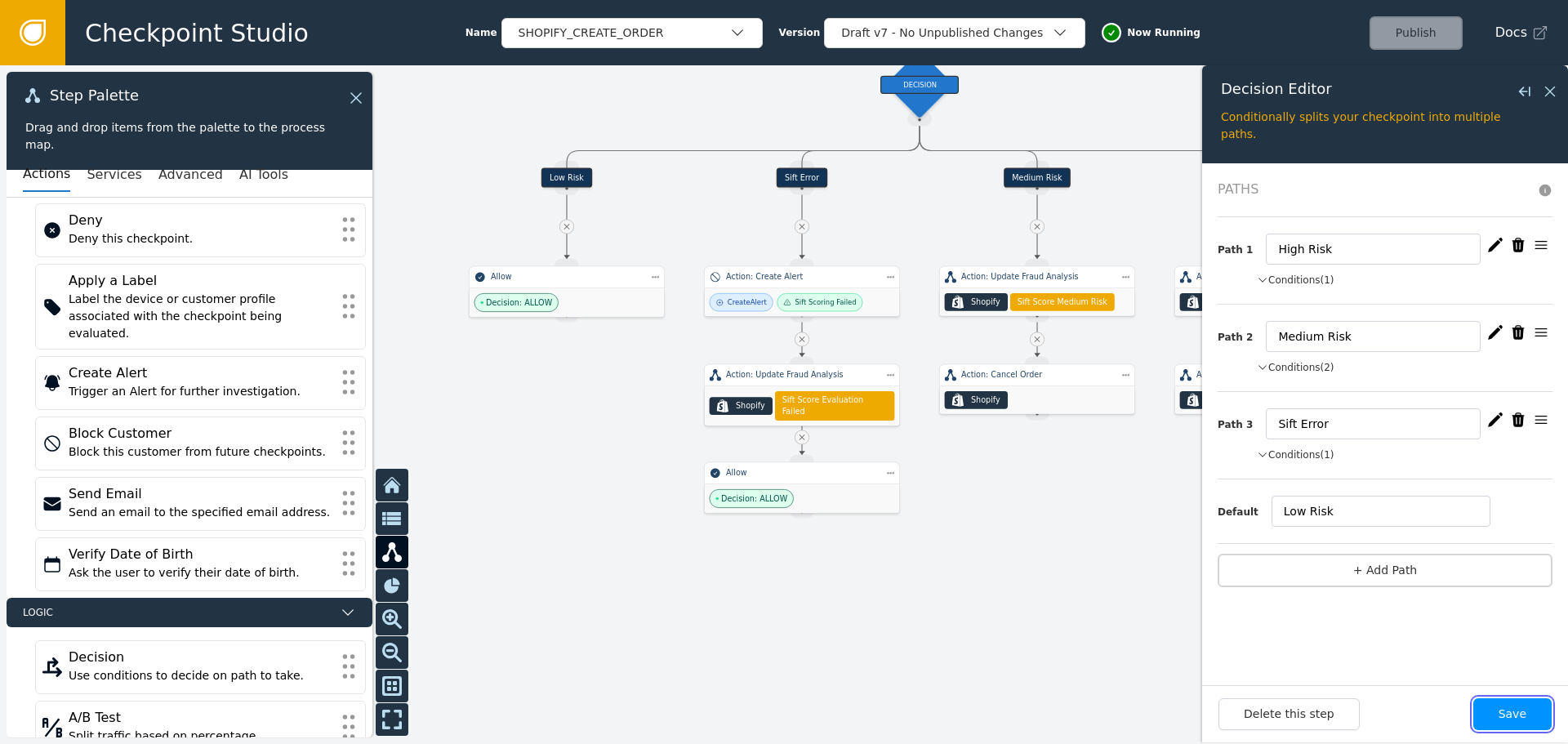
click at [1504, 718] on button "Save" at bounding box center [1512, 714] width 79 height 32
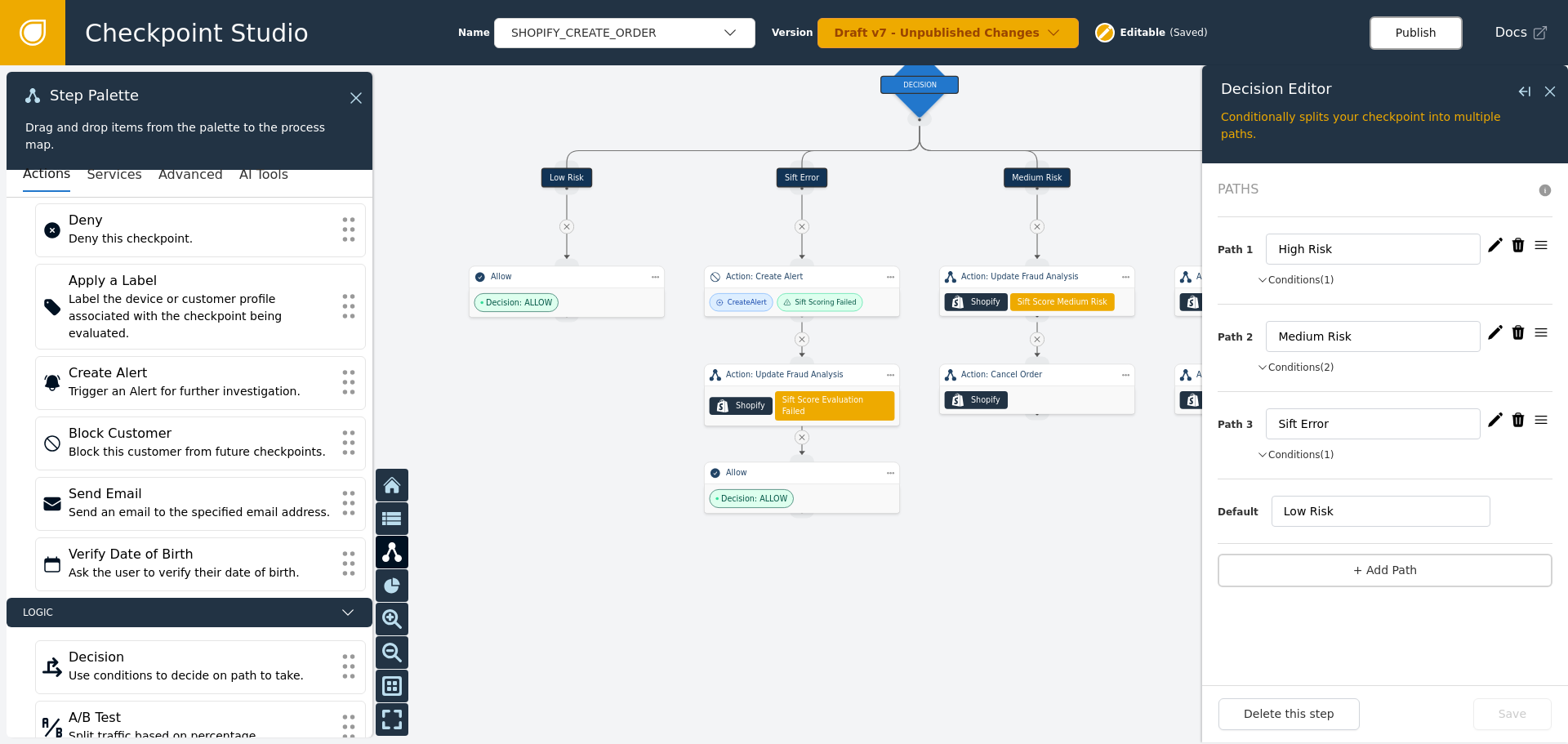
click at [1419, 29] on button "Publish" at bounding box center [1416, 33] width 93 height 34
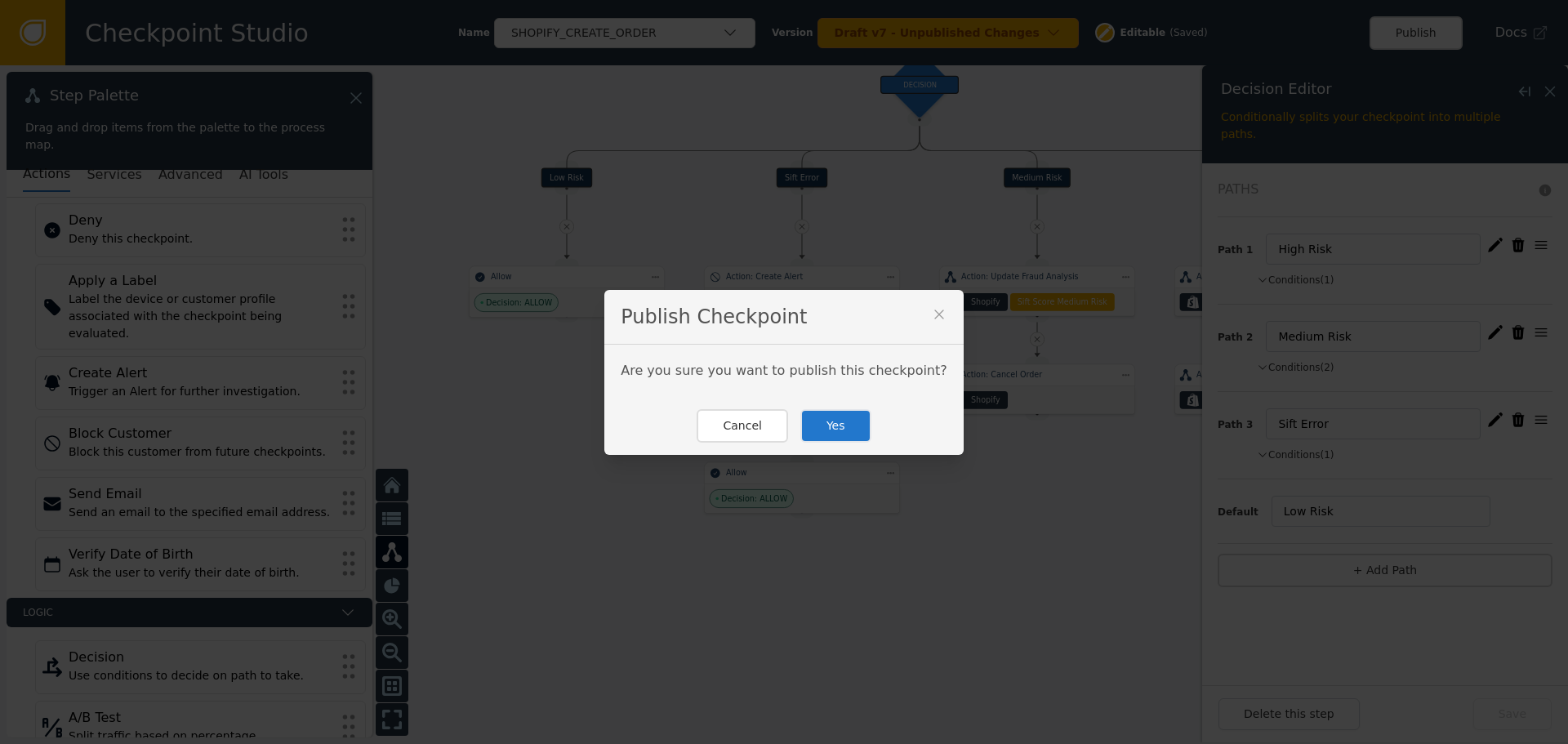
click at [838, 435] on button "Yes" at bounding box center [836, 426] width 71 height 34
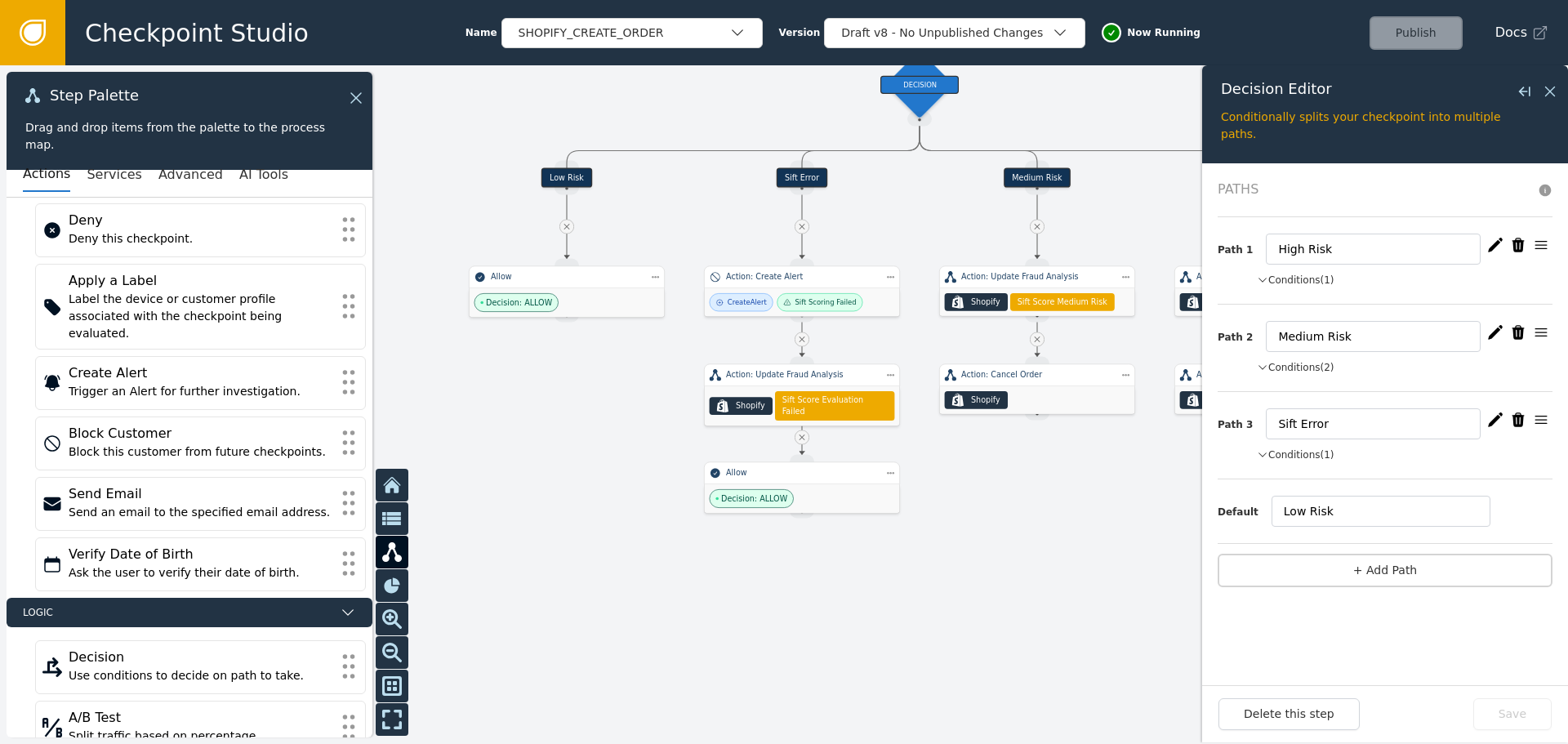
click at [26, 23] on icon at bounding box center [32, 32] width 26 height 26
